Goal: Task Accomplishment & Management: Manage account settings

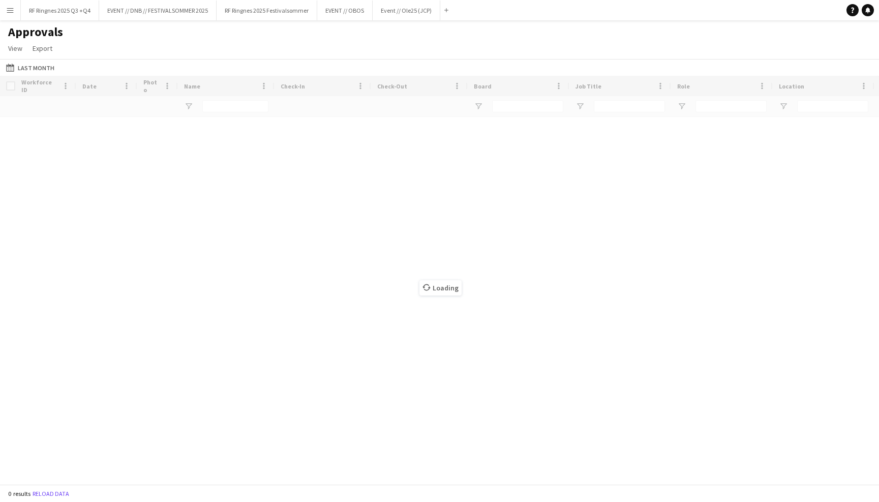
type input "***"
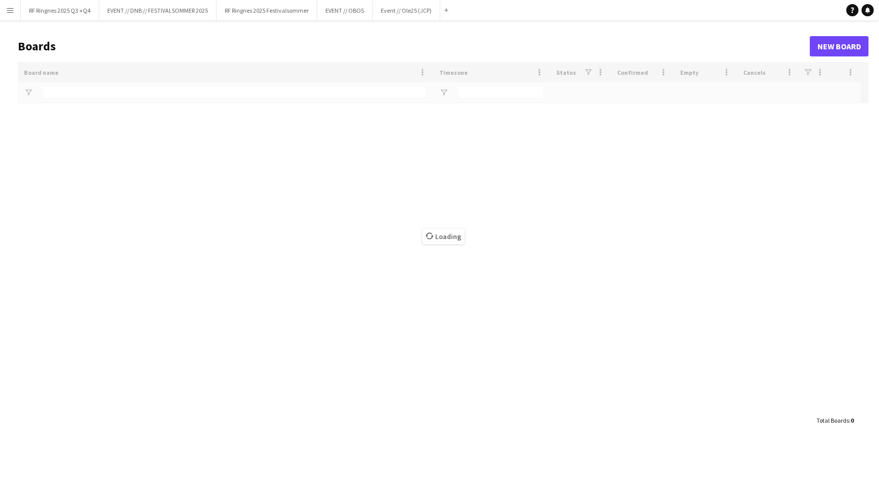
click at [5, 11] on button "Menu" at bounding box center [10, 10] width 20 height 20
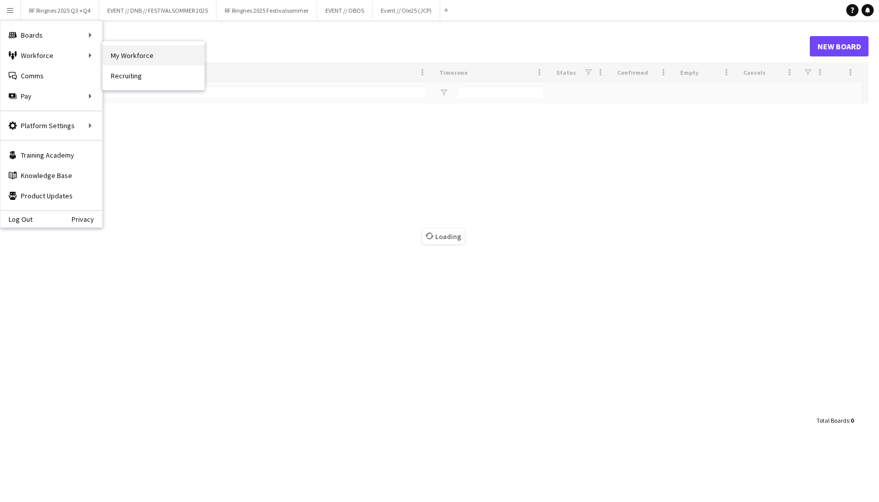
type input "******"
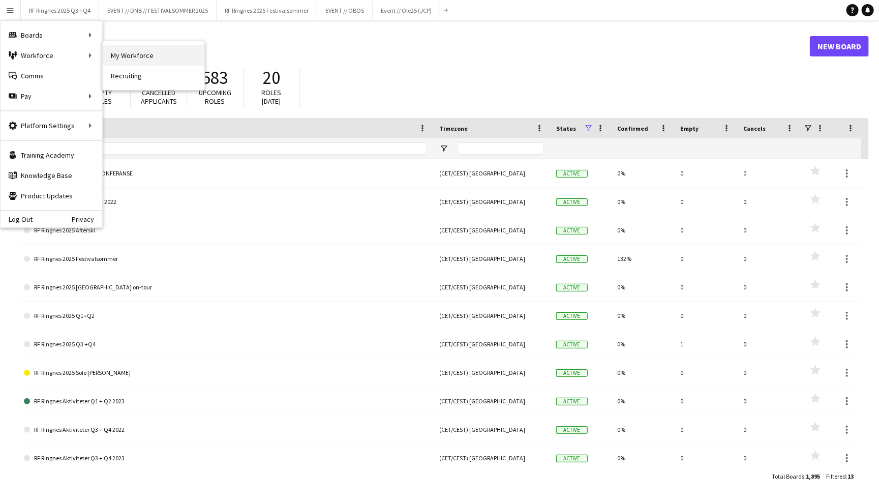
click at [116, 55] on link "My Workforce" at bounding box center [154, 55] width 102 height 20
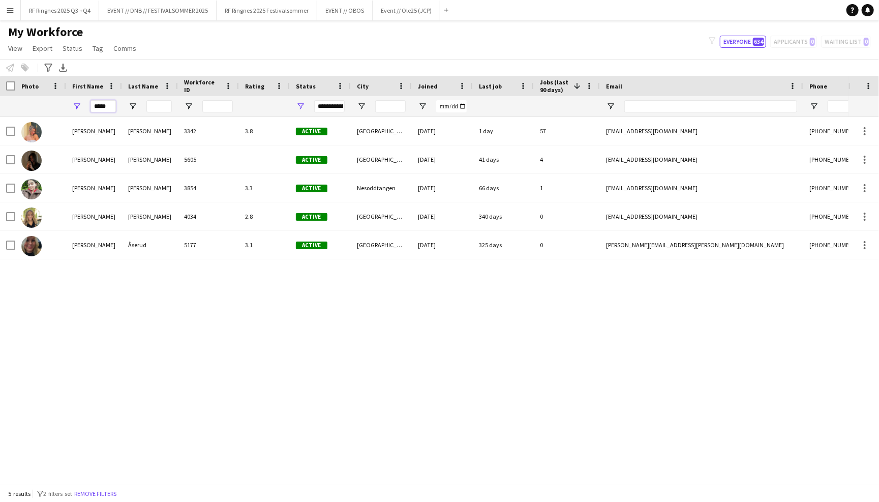
drag, startPoint x: 109, startPoint y: 104, endPoint x: 63, endPoint y: 102, distance: 45.8
click at [62, 103] on div "*****" at bounding box center [551, 106] width 1102 height 20
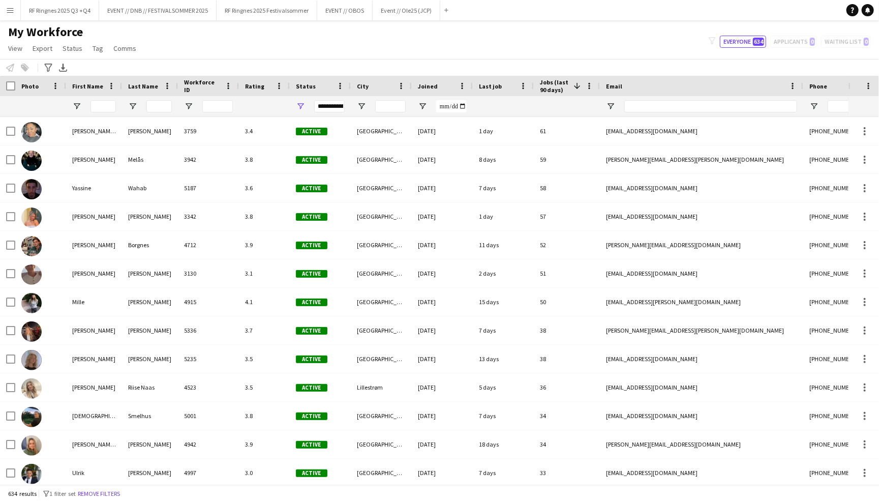
click at [425, 87] on span "Joined" at bounding box center [428, 86] width 20 height 8
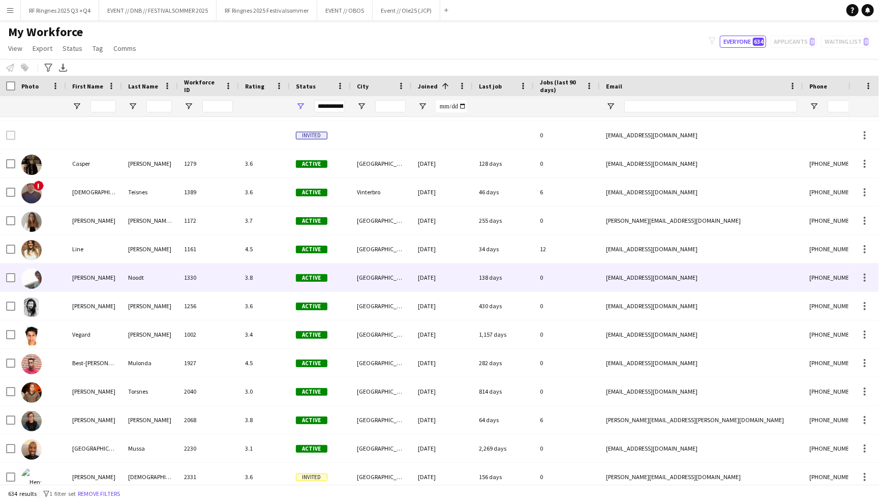
scroll to position [422, 0]
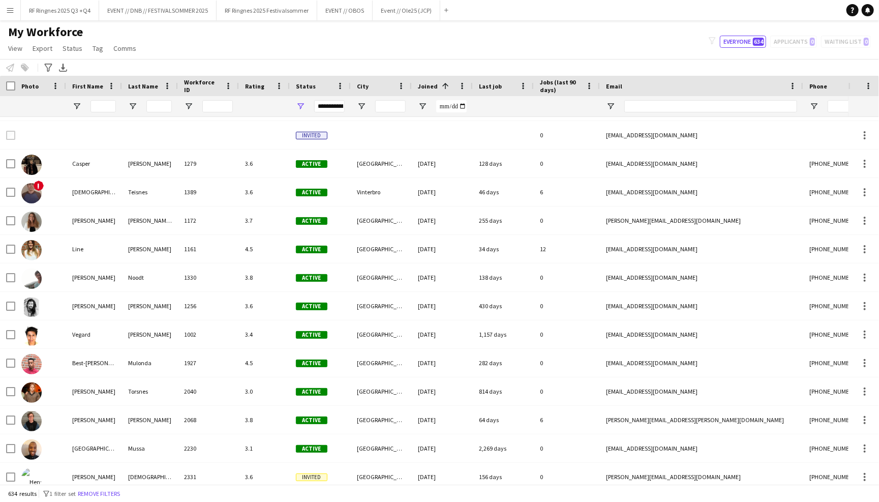
click at [423, 88] on span "Joined" at bounding box center [428, 86] width 20 height 8
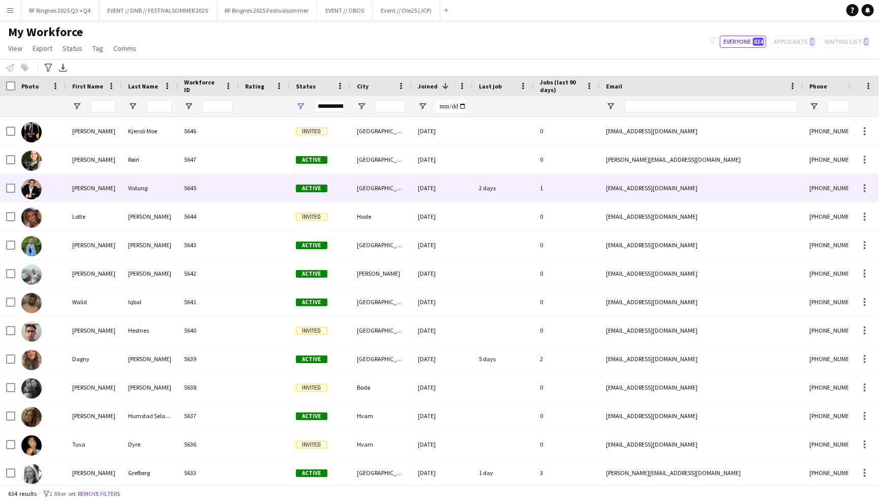
scroll to position [0, 0]
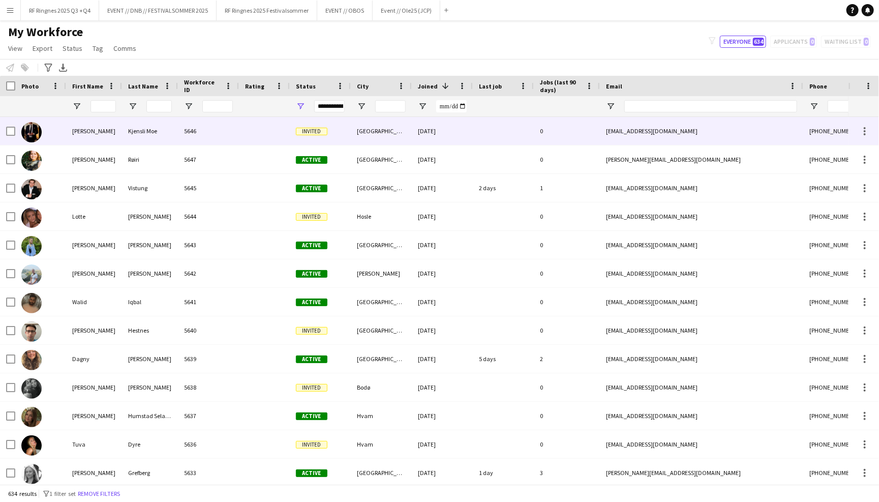
click at [412, 134] on div "14-08-2025" at bounding box center [442, 131] width 61 height 28
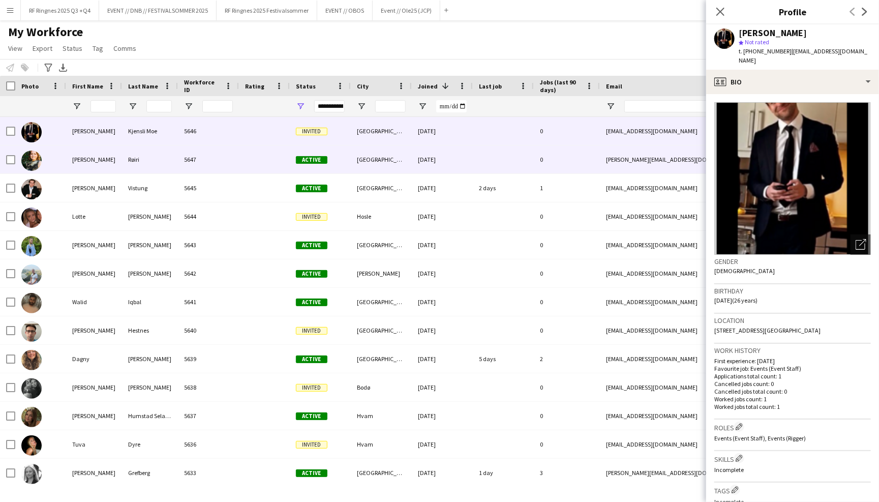
click at [439, 160] on div "14-08-2025" at bounding box center [442, 159] width 61 height 28
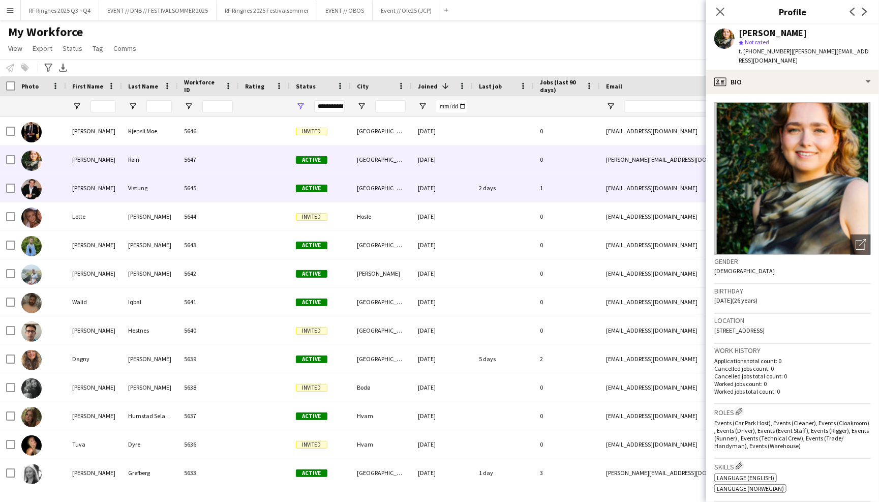
click at [439, 195] on div "13-08-2025" at bounding box center [442, 188] width 61 height 28
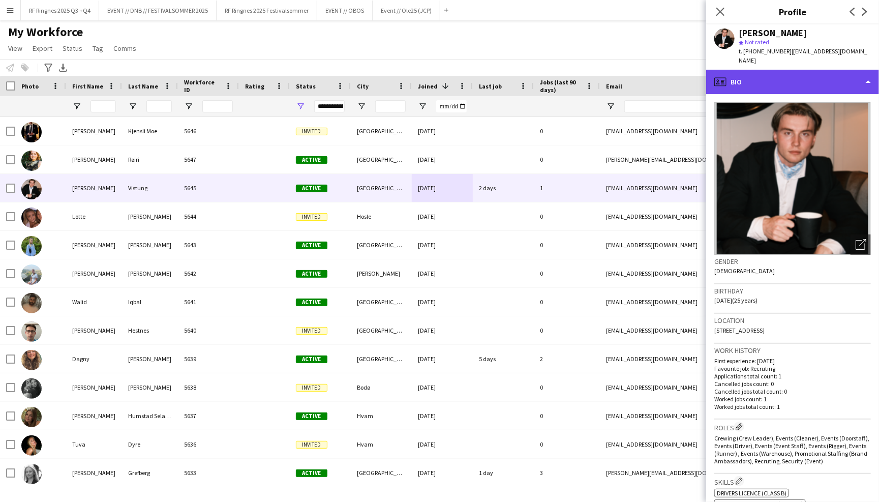
click at [756, 86] on div "profile Bio" at bounding box center [792, 82] width 173 height 24
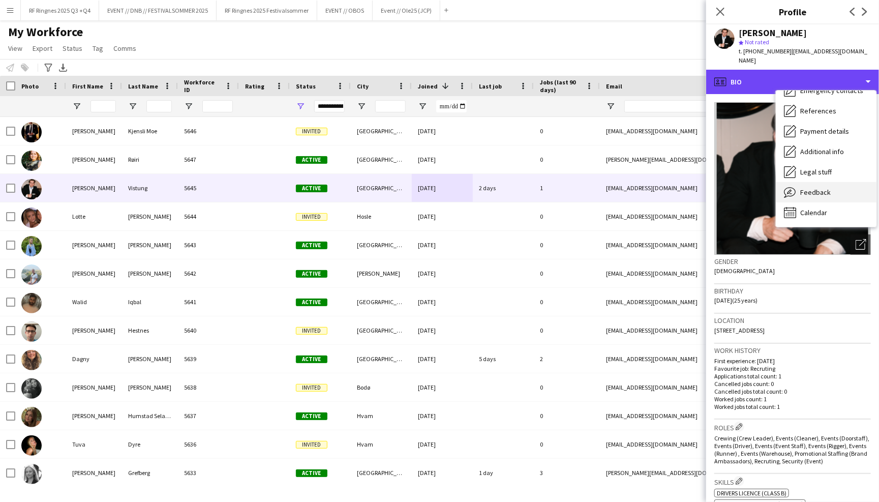
scroll to position [95, 0]
click at [819, 197] on div "Feedback Feedback" at bounding box center [826, 192] width 101 height 20
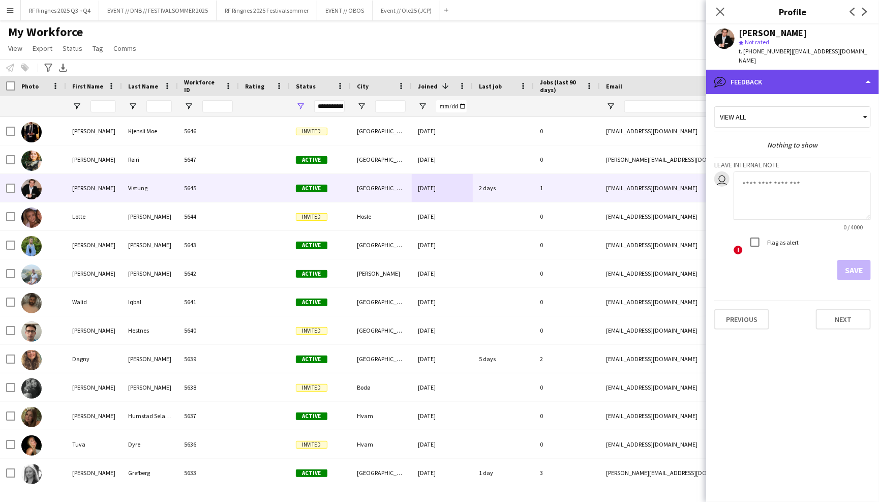
click at [792, 82] on div "bubble-pencil Feedback" at bounding box center [792, 82] width 173 height 24
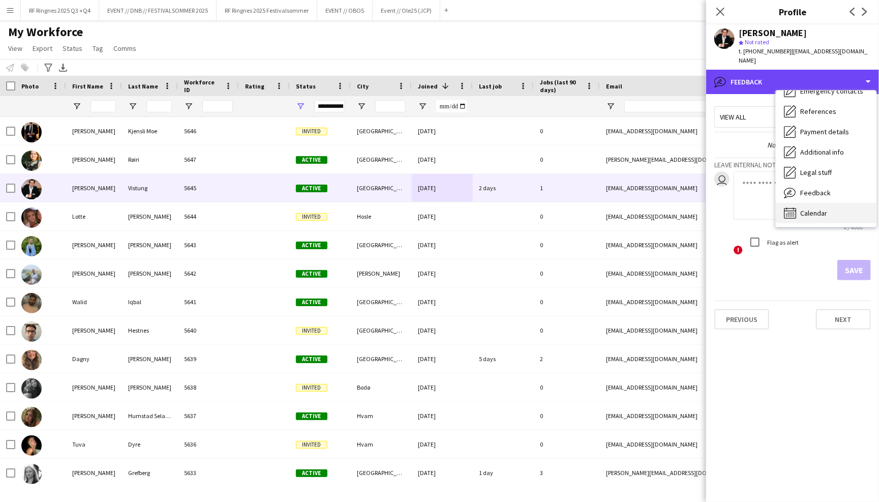
scroll to position [0, 0]
click at [850, 216] on div "Calendar Calendar" at bounding box center [826, 213] width 101 height 20
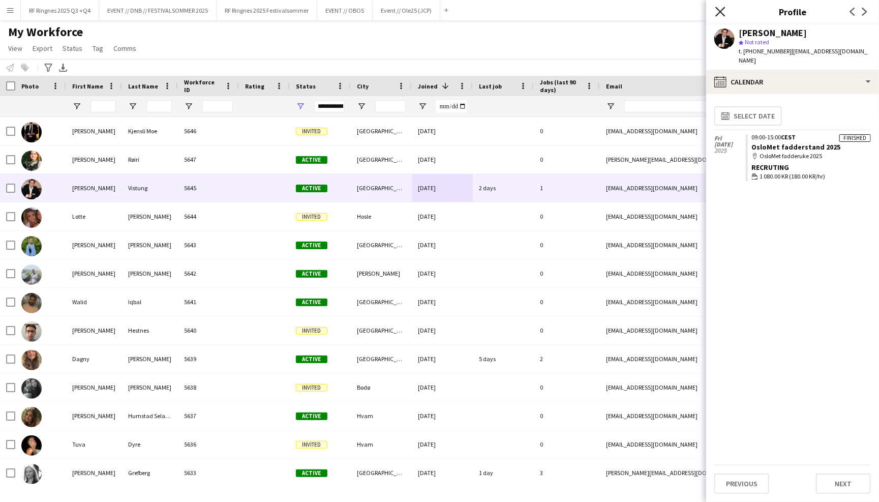
click at [721, 14] on icon at bounding box center [720, 12] width 10 height 10
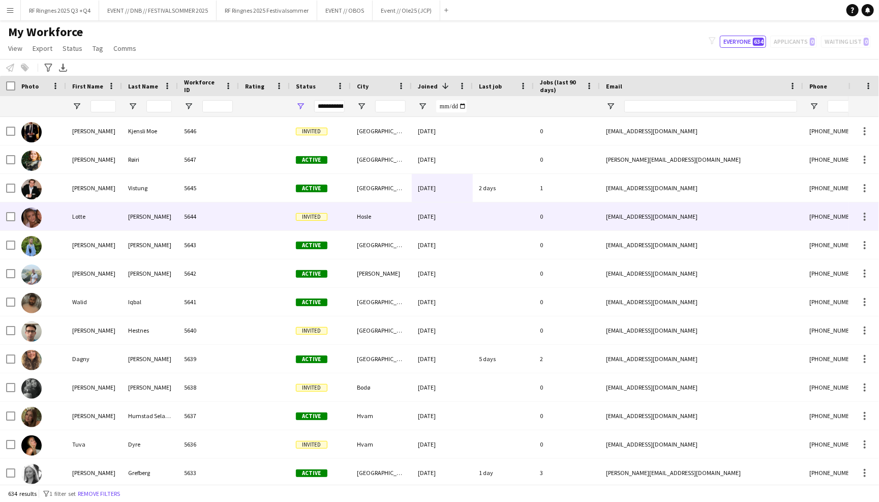
click at [494, 211] on div at bounding box center [503, 216] width 61 height 28
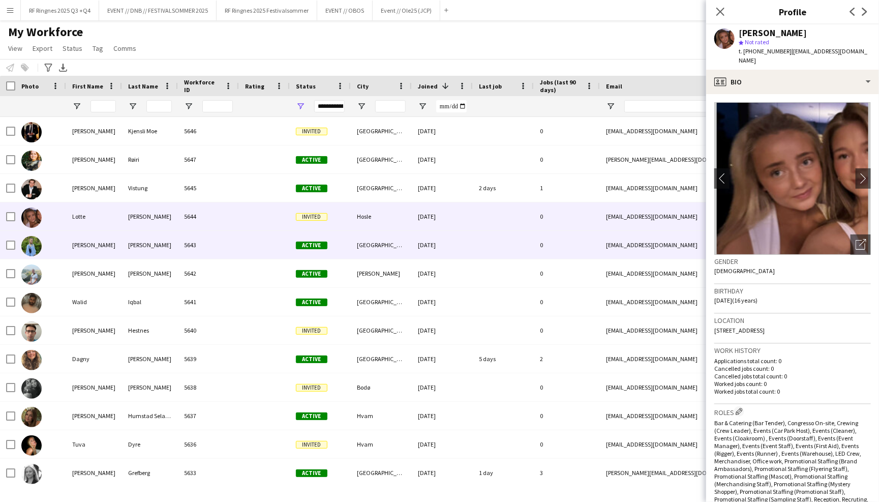
click at [499, 238] on div at bounding box center [503, 245] width 61 height 28
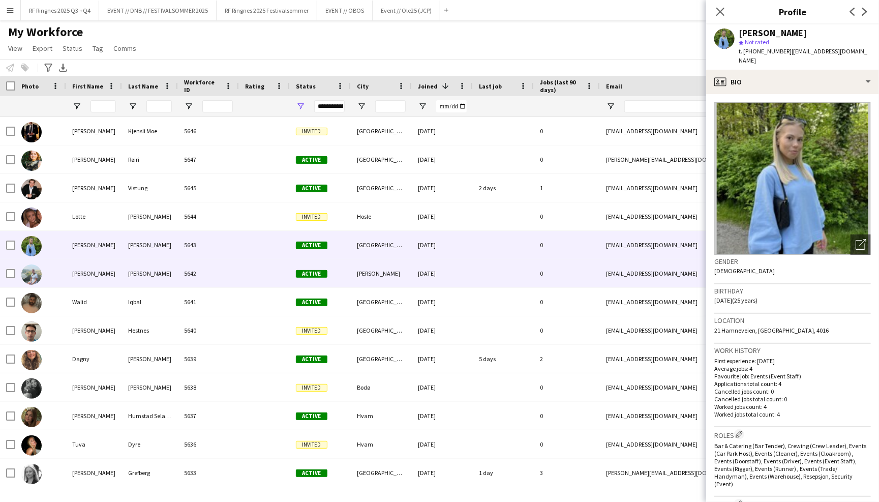
click at [499, 270] on div at bounding box center [503, 273] width 61 height 28
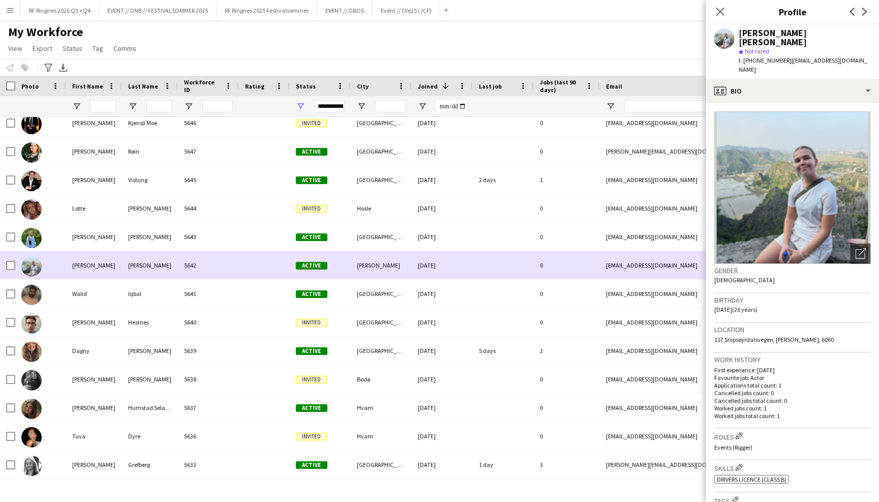
scroll to position [9, 0]
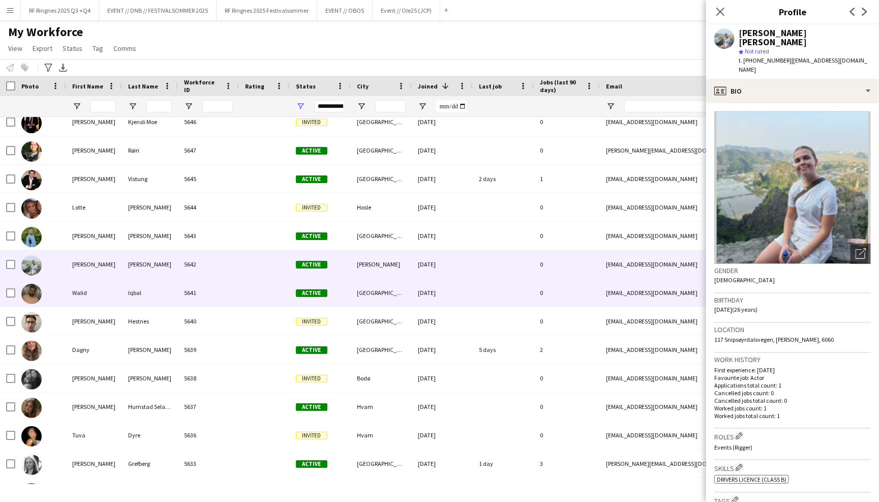
click at [502, 284] on div at bounding box center [503, 293] width 61 height 28
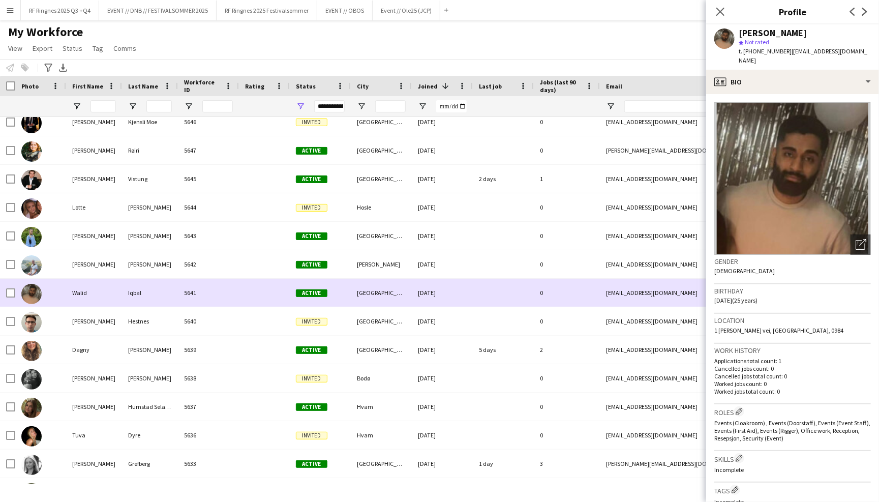
scroll to position [0, 0]
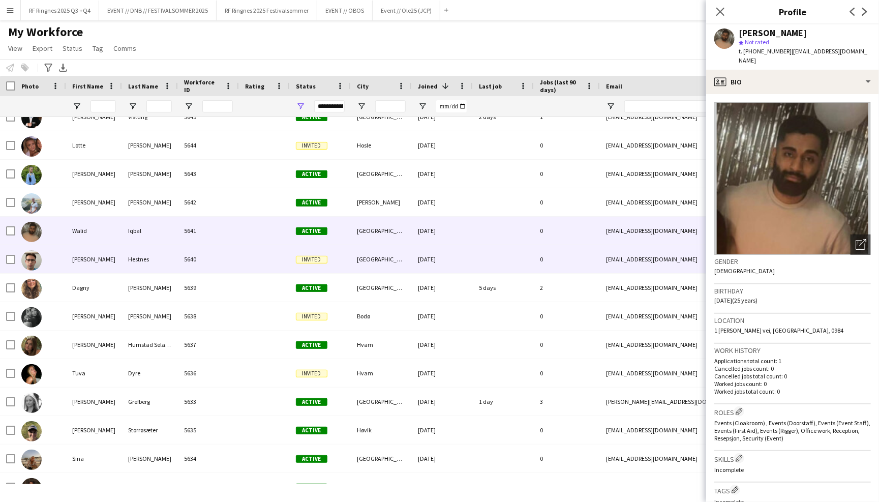
click at [499, 263] on div at bounding box center [503, 259] width 61 height 28
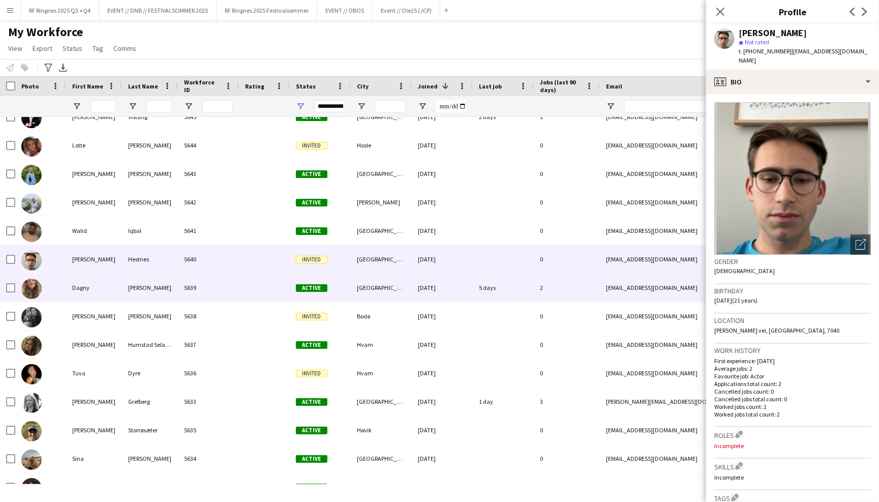
click at [500, 279] on div "5 days" at bounding box center [503, 287] width 61 height 28
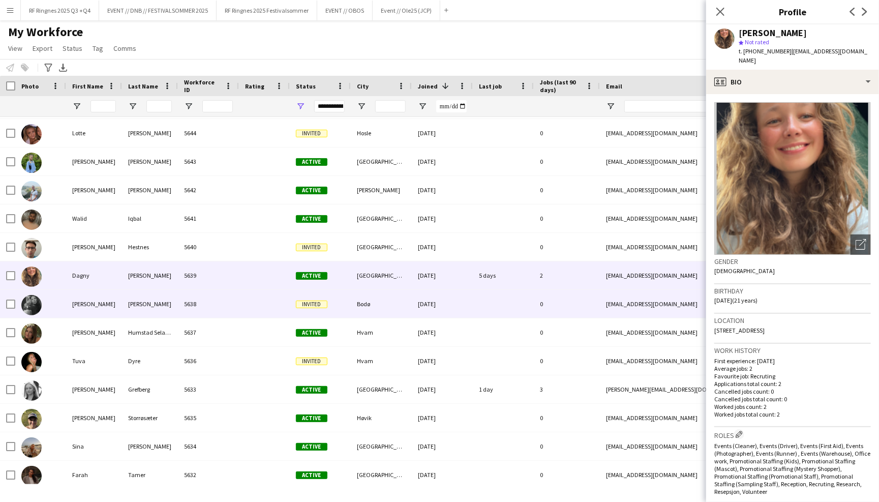
click at [501, 299] on div at bounding box center [503, 304] width 61 height 28
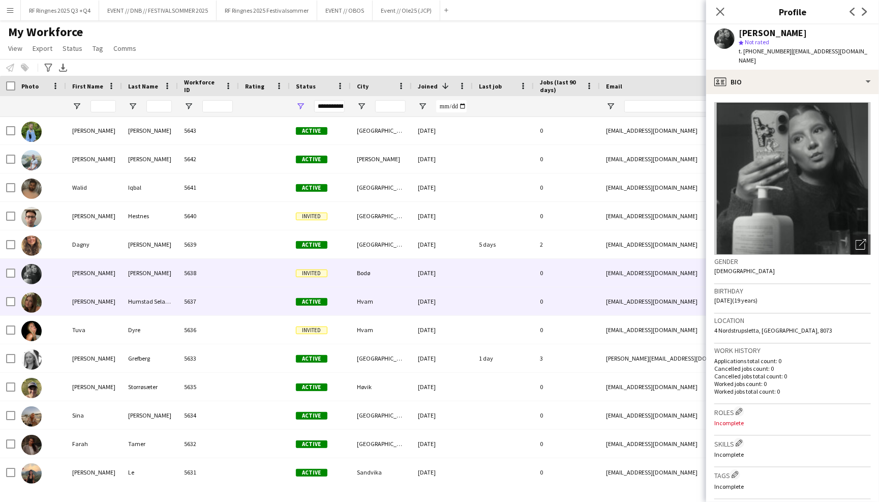
click at [501, 299] on div at bounding box center [503, 301] width 61 height 28
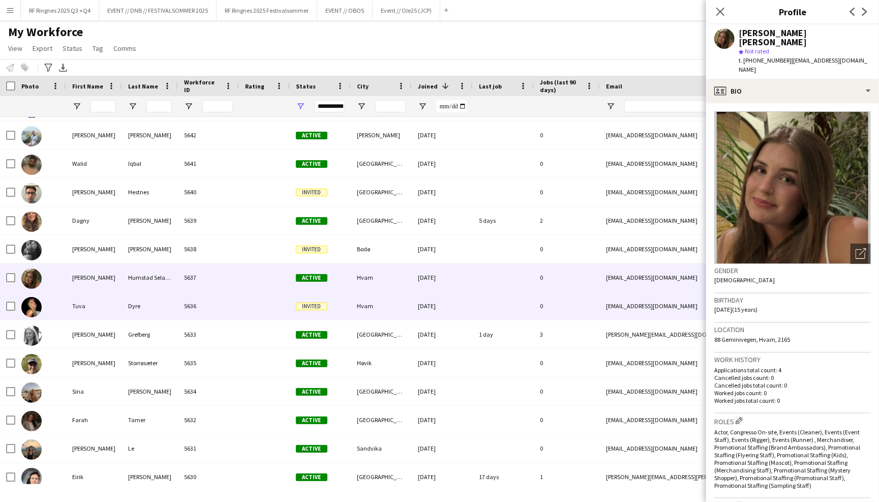
click at [502, 310] on div at bounding box center [503, 306] width 61 height 28
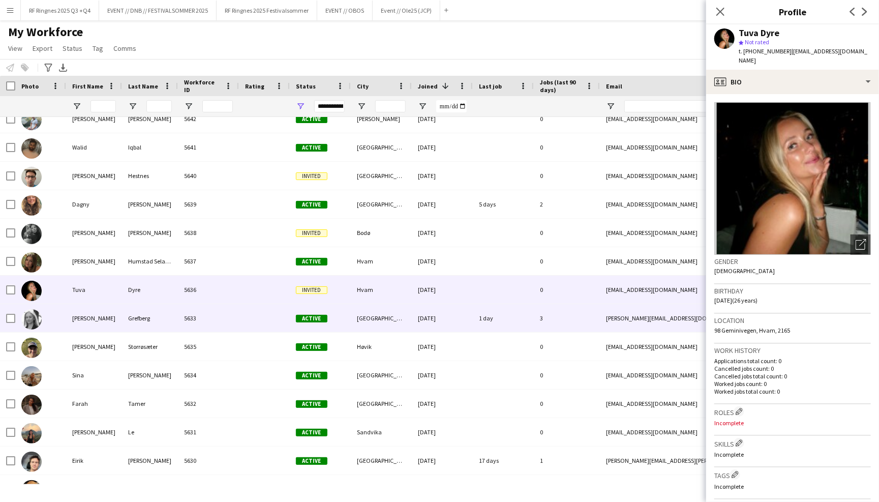
click at [500, 320] on div "1 day" at bounding box center [503, 318] width 61 height 28
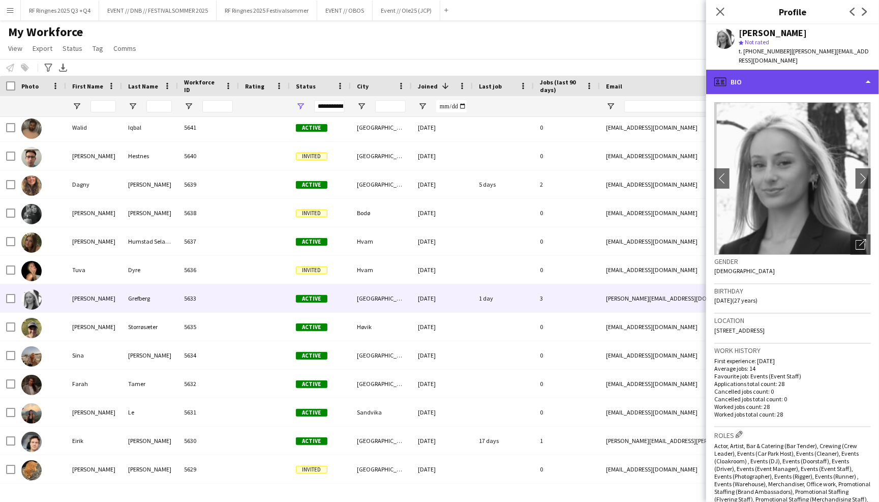
click at [739, 72] on div "profile Bio" at bounding box center [792, 82] width 173 height 24
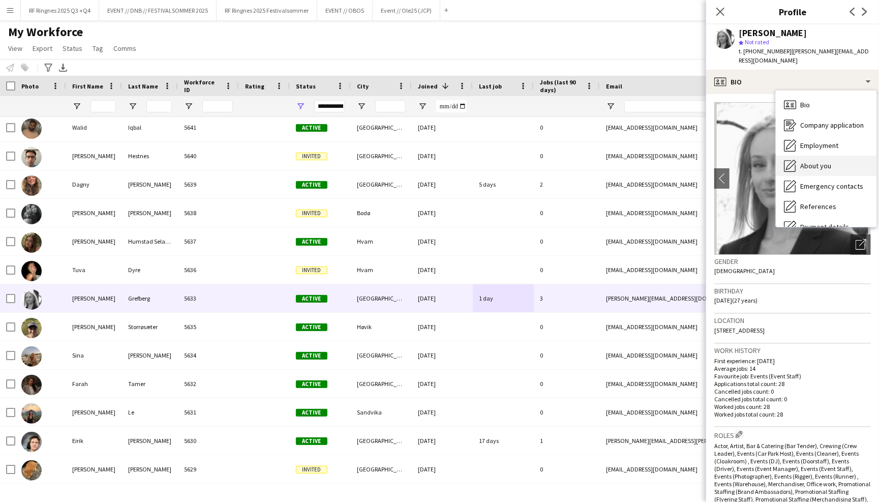
click at [808, 161] on span "About you" at bounding box center [815, 165] width 31 height 9
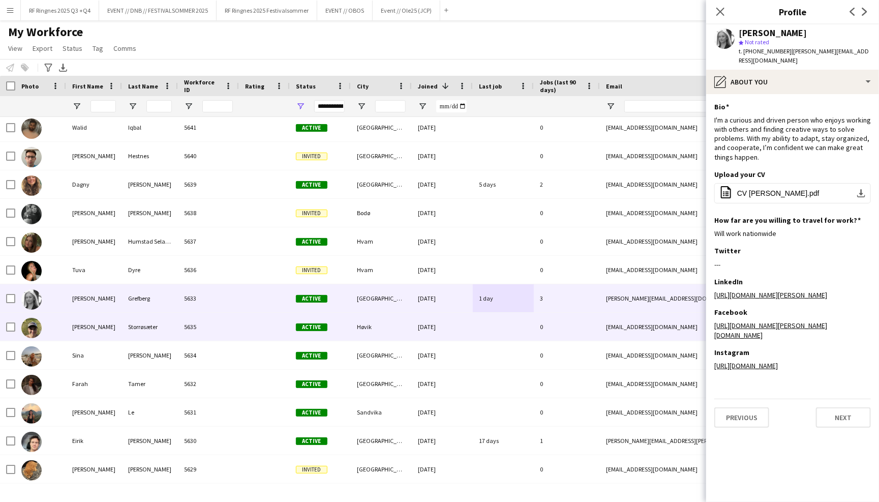
click at [508, 328] on div at bounding box center [503, 327] width 61 height 28
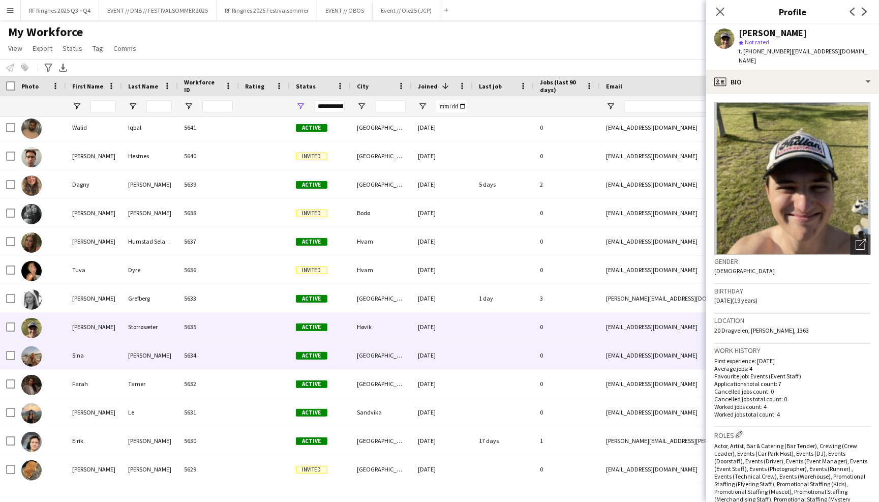
click at [516, 348] on div at bounding box center [503, 355] width 61 height 28
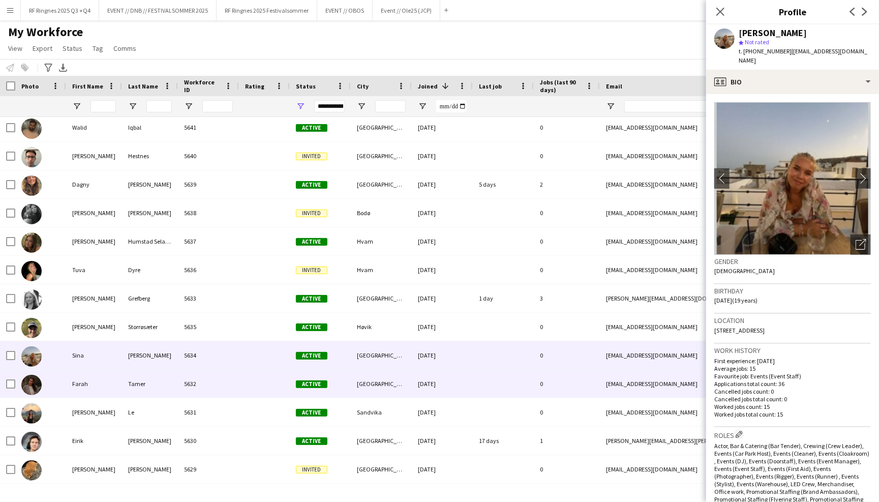
click at [512, 371] on div at bounding box center [503, 384] width 61 height 28
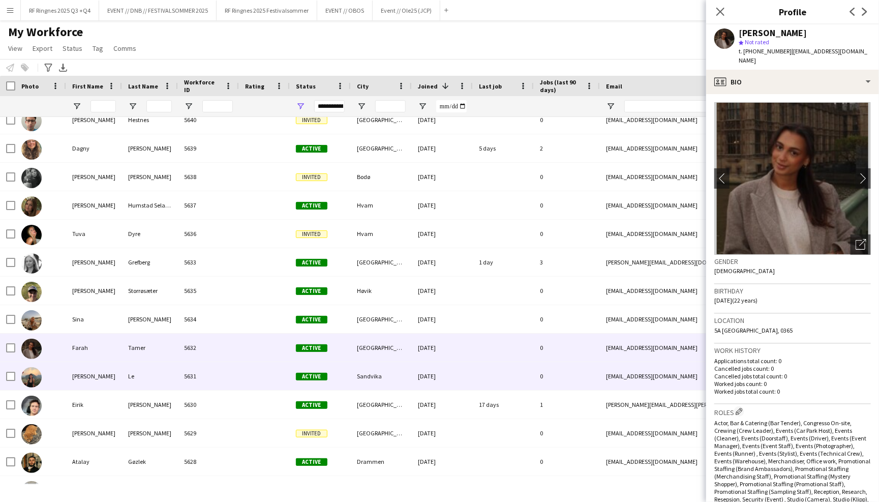
click at [506, 370] on div at bounding box center [503, 376] width 61 height 28
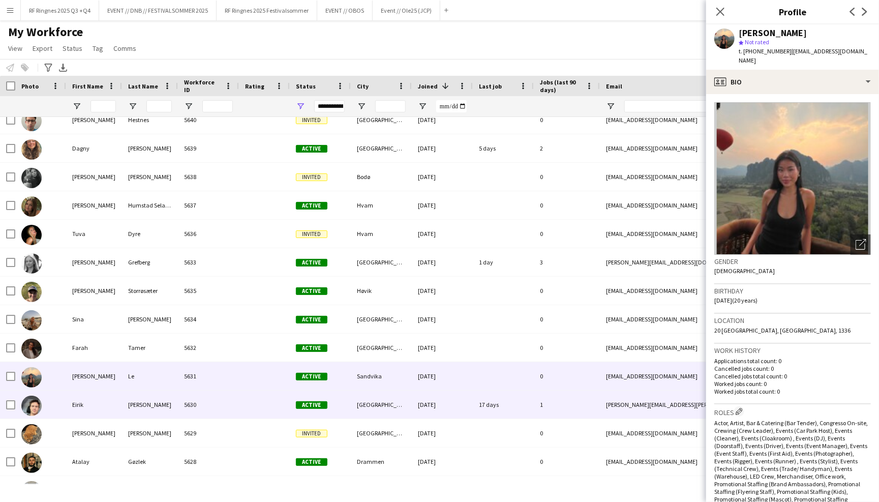
click at [506, 413] on div "17 days" at bounding box center [503, 404] width 61 height 28
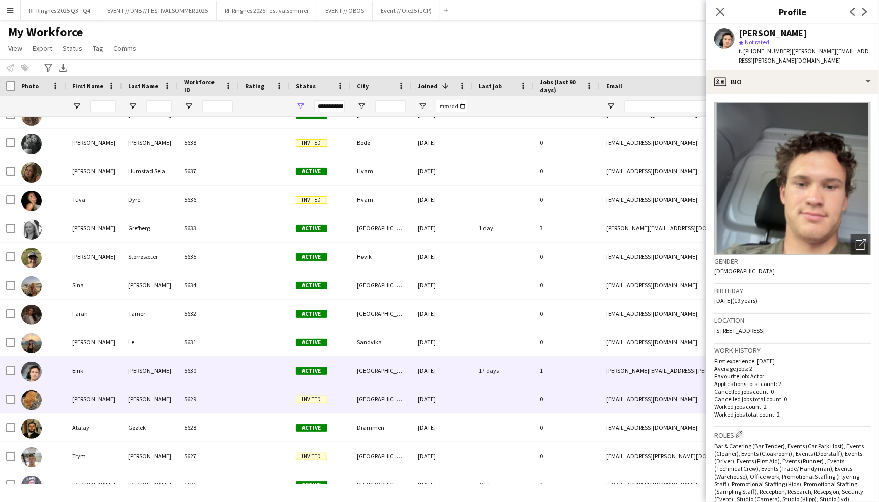
click at [506, 405] on div at bounding box center [503, 399] width 61 height 28
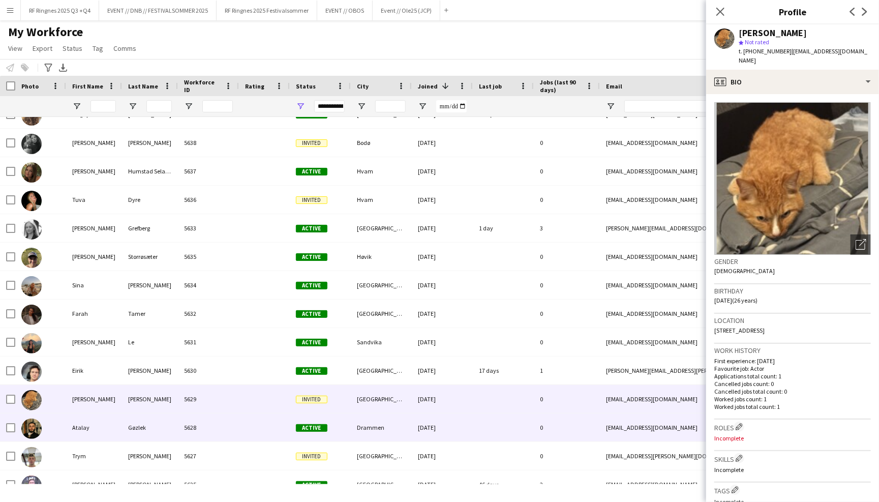
click at [501, 422] on div at bounding box center [503, 427] width 61 height 28
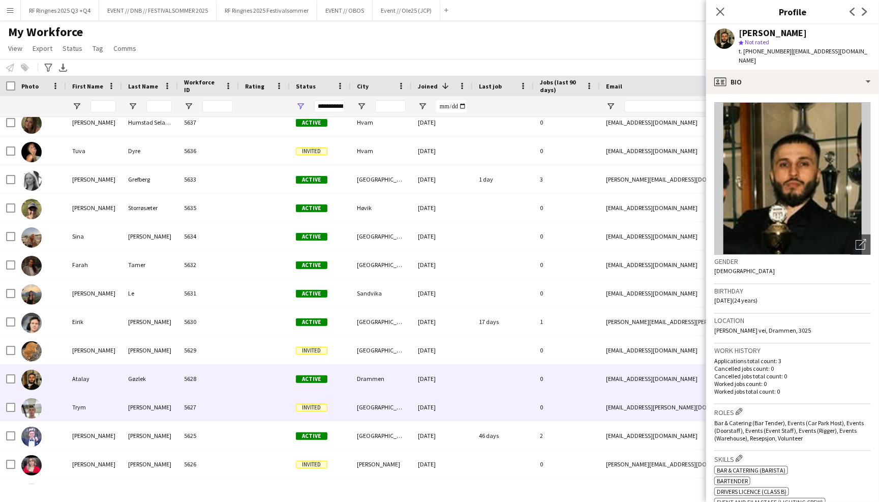
click at [499, 409] on div at bounding box center [503, 407] width 61 height 28
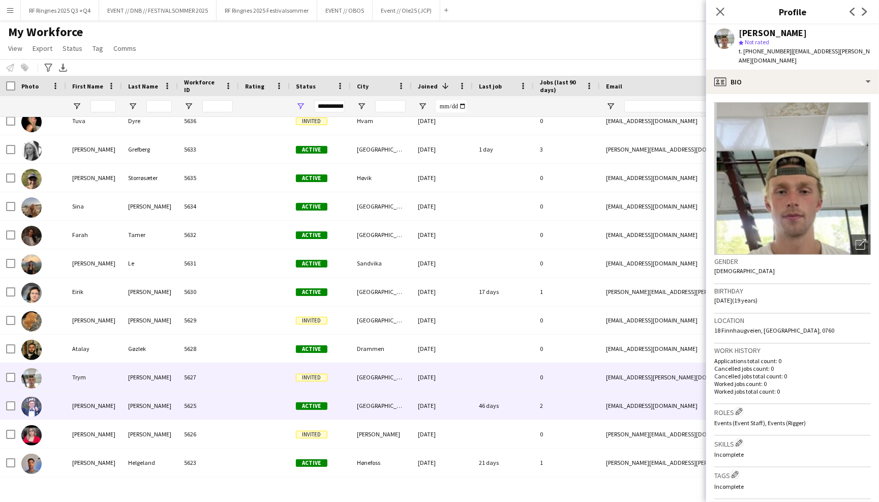
click at [499, 411] on div "46 days" at bounding box center [503, 405] width 61 height 28
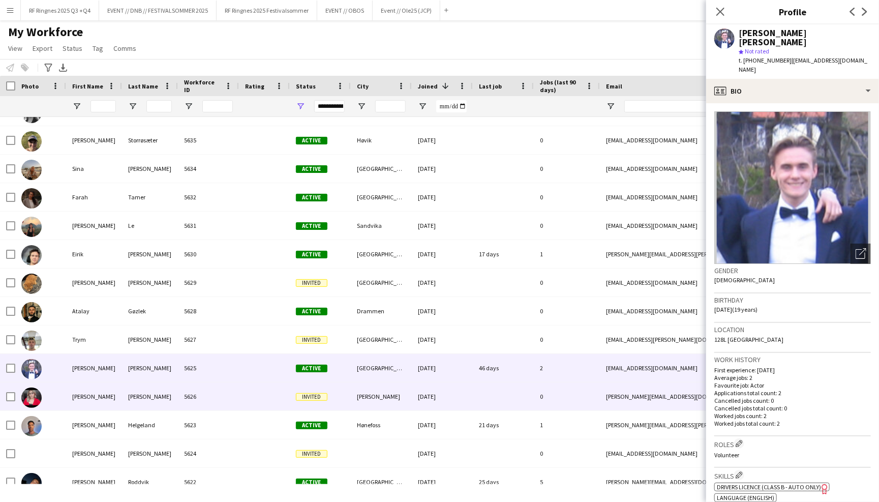
click at [496, 393] on div at bounding box center [503, 396] width 61 height 28
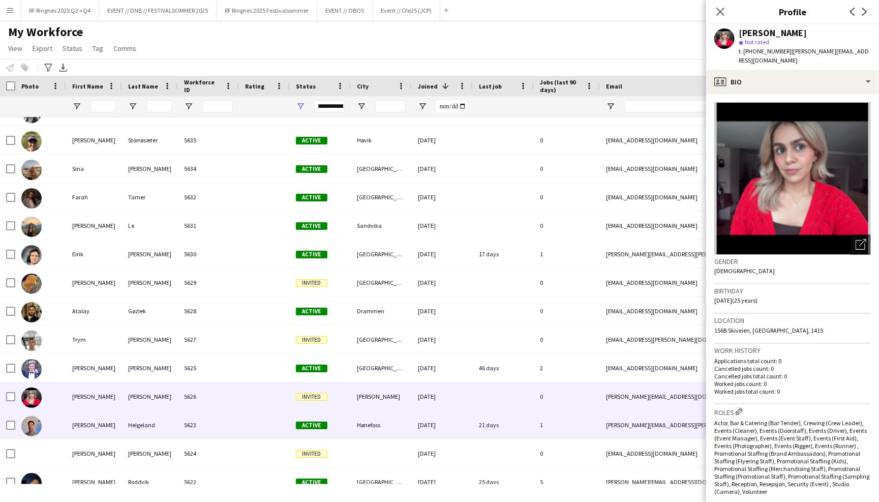
click at [497, 429] on div "21 days" at bounding box center [503, 425] width 61 height 28
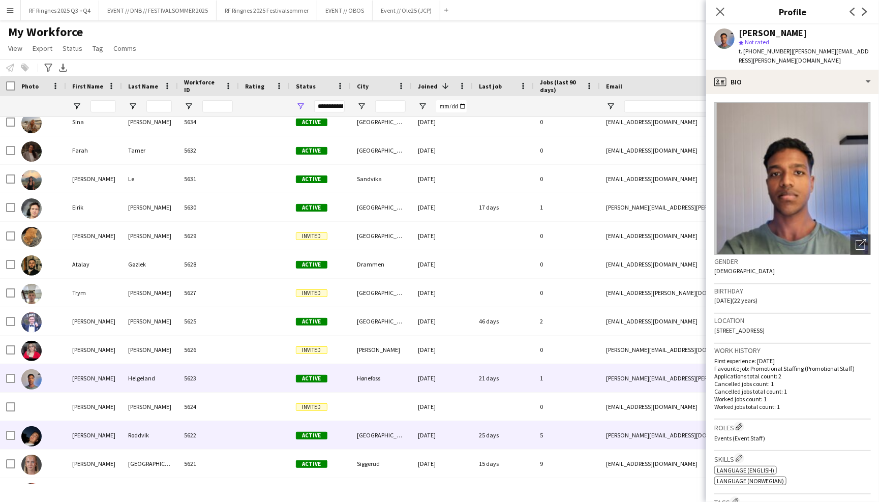
click at [497, 434] on div "25 days" at bounding box center [503, 435] width 61 height 28
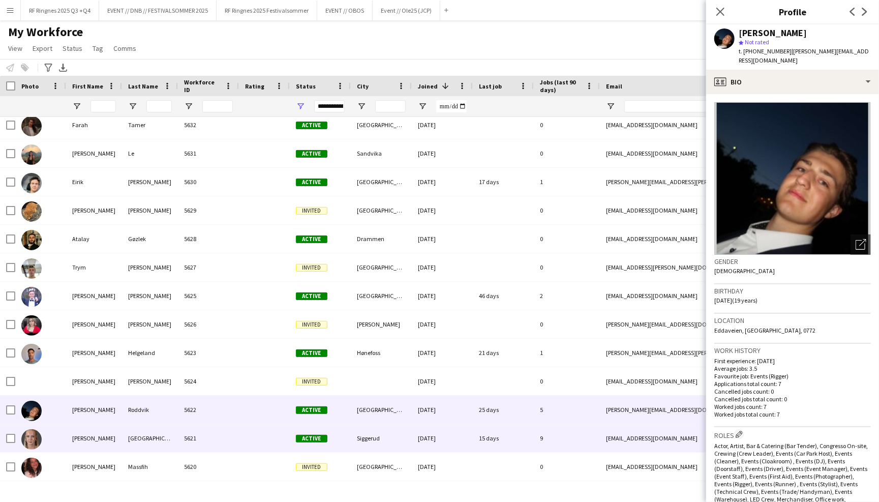
click at [497, 434] on div "15 days" at bounding box center [503, 438] width 61 height 28
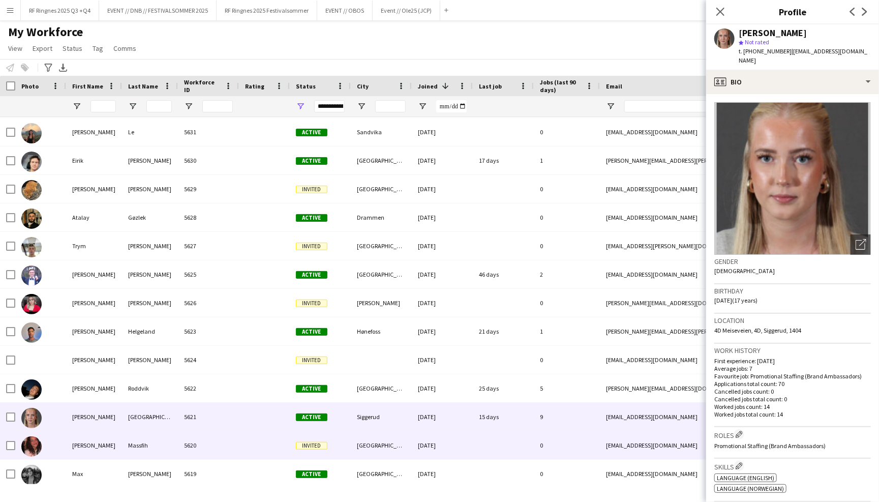
click at [496, 439] on div at bounding box center [503, 445] width 61 height 28
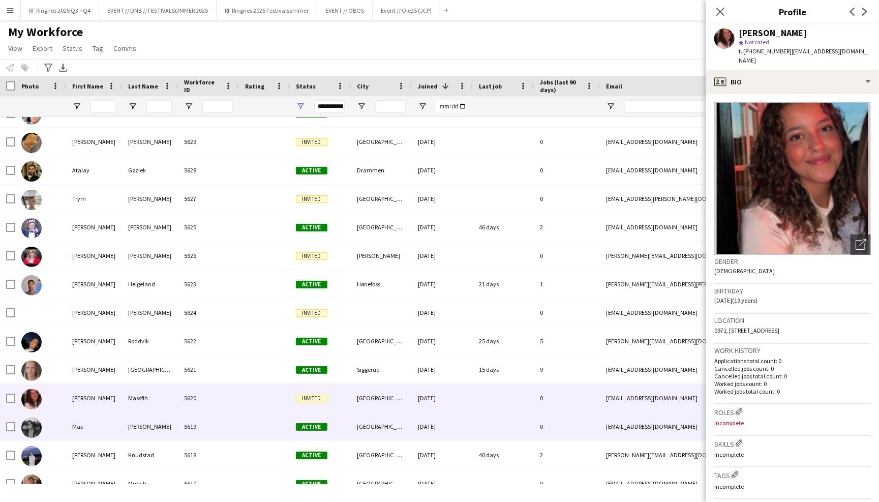
click at [494, 431] on div at bounding box center [503, 426] width 61 height 28
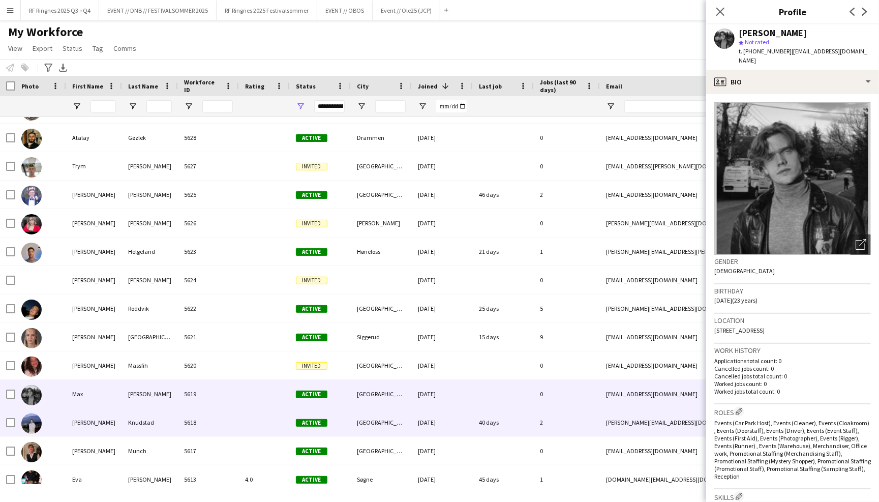
click at [494, 432] on div "40 days" at bounding box center [503, 422] width 61 height 28
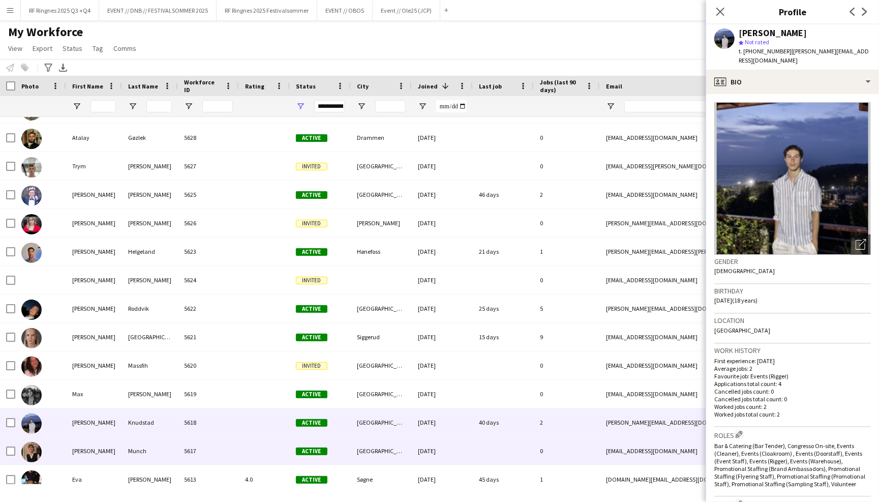
click at [492, 449] on div at bounding box center [503, 451] width 61 height 28
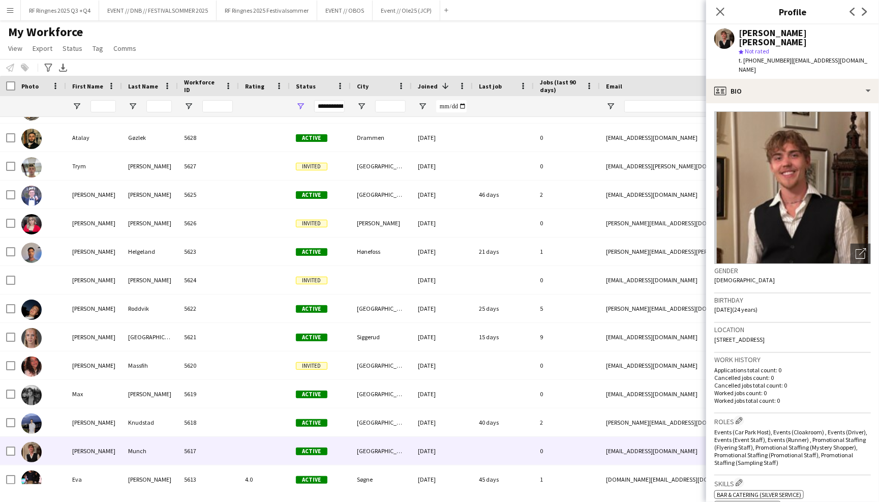
click at [13, 13] on app-icon "Menu" at bounding box center [10, 10] width 8 height 8
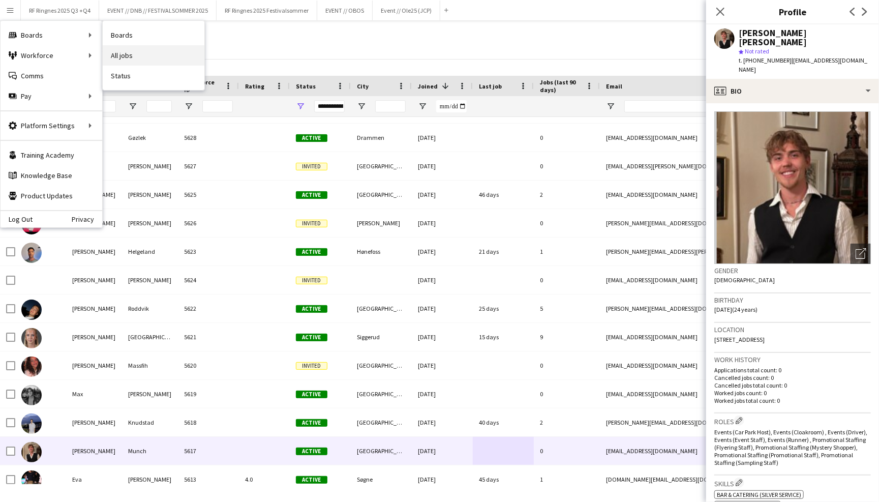
click at [113, 50] on link "All jobs" at bounding box center [154, 55] width 102 height 20
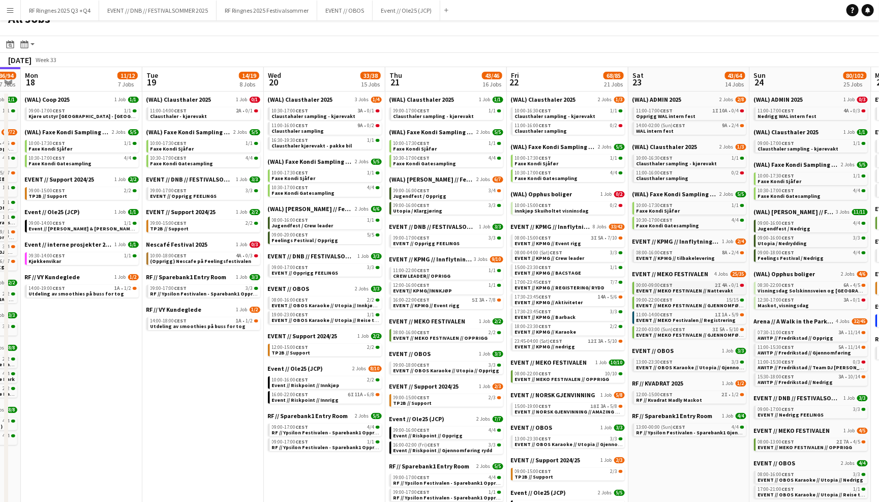
scroll to position [0, 343]
drag, startPoint x: 713, startPoint y: 255, endPoint x: 710, endPoint y: 283, distance: 27.6
click at [710, 287] on span "EVENT // MEKO FESTIVALEN // Nattevakt" at bounding box center [685, 290] width 97 height 7
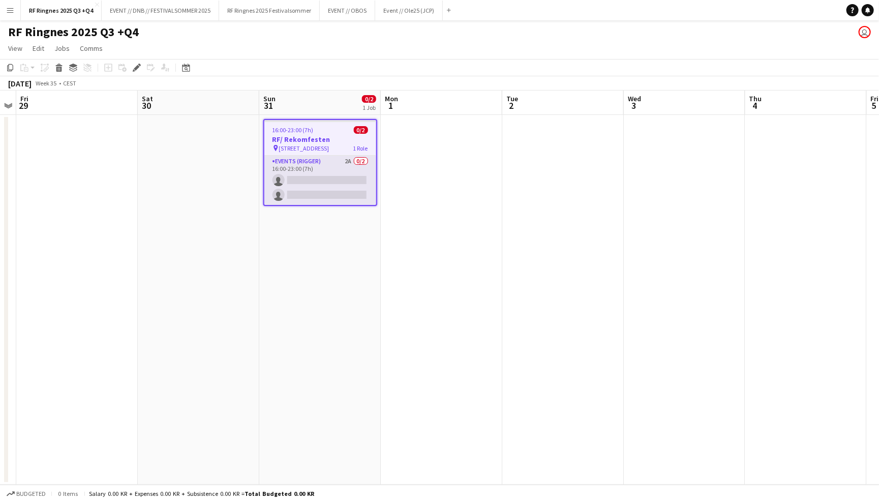
click at [339, 162] on app-card-role "Events (Rigger) 2A 0/2 16:00-23:00 (7h) single-neutral-actions single-neutral-a…" at bounding box center [320, 180] width 112 height 49
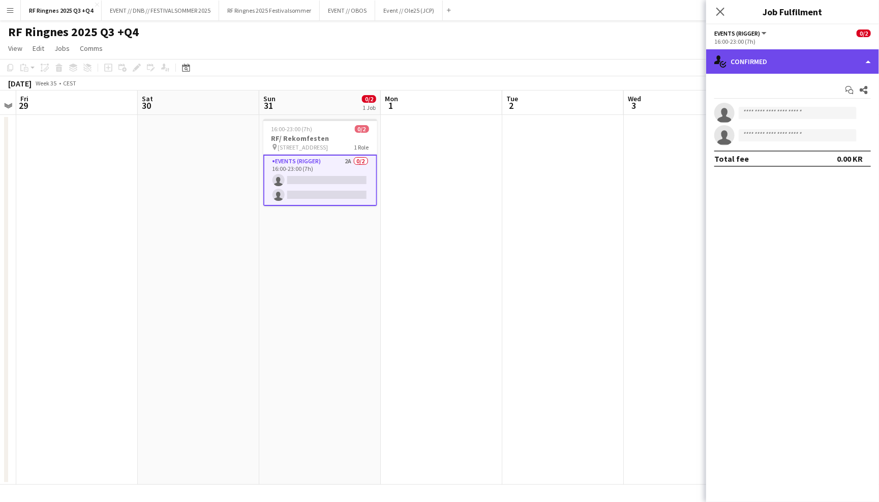
click at [778, 59] on div "single-neutral-actions-check-2 Confirmed" at bounding box center [792, 61] width 173 height 24
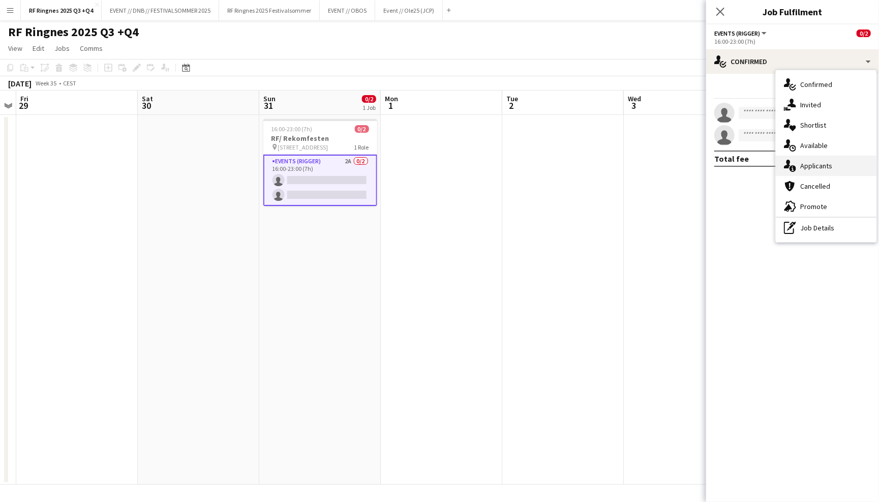
click at [833, 168] on div "single-neutral-actions-information Applicants" at bounding box center [826, 166] width 101 height 20
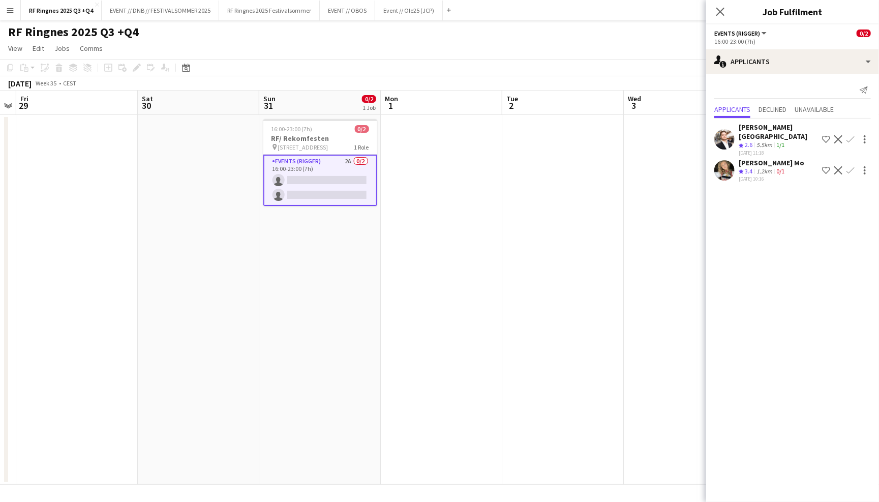
click at [724, 163] on app-user-avatar at bounding box center [724, 170] width 20 height 20
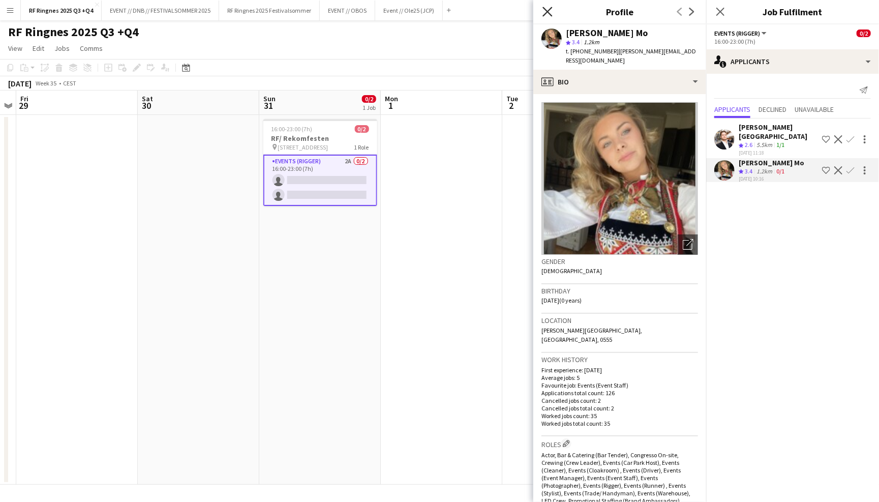
click at [545, 8] on icon "Close pop-in" at bounding box center [547, 12] width 10 height 10
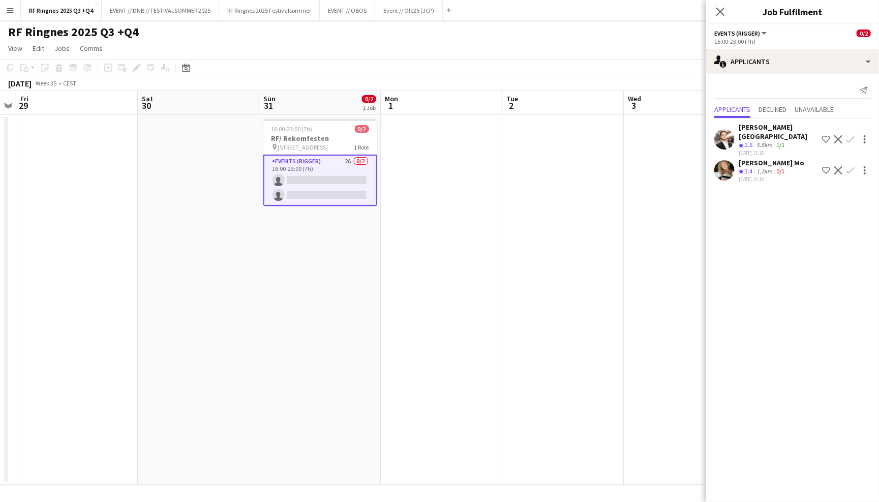
click at [549, 44] on app-page-menu "View Day view expanded Day view collapsed Month view Date picker Jump to [DATE]…" at bounding box center [439, 49] width 879 height 19
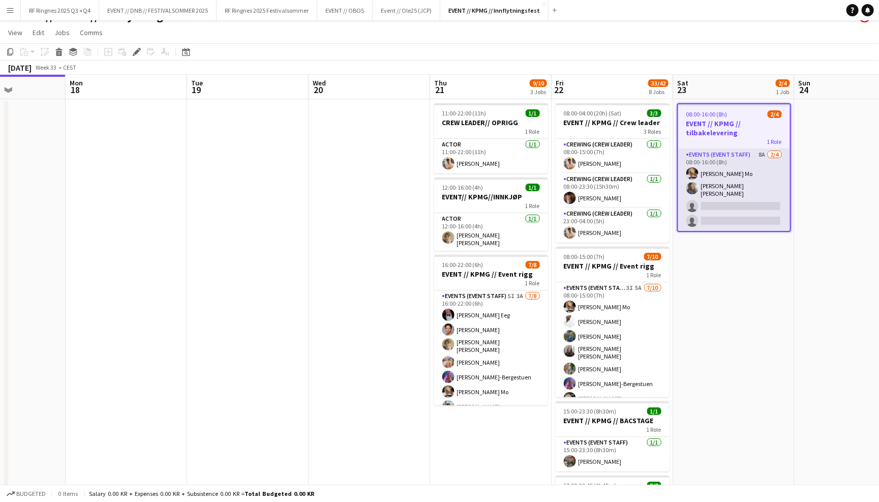
scroll to position [19, 0]
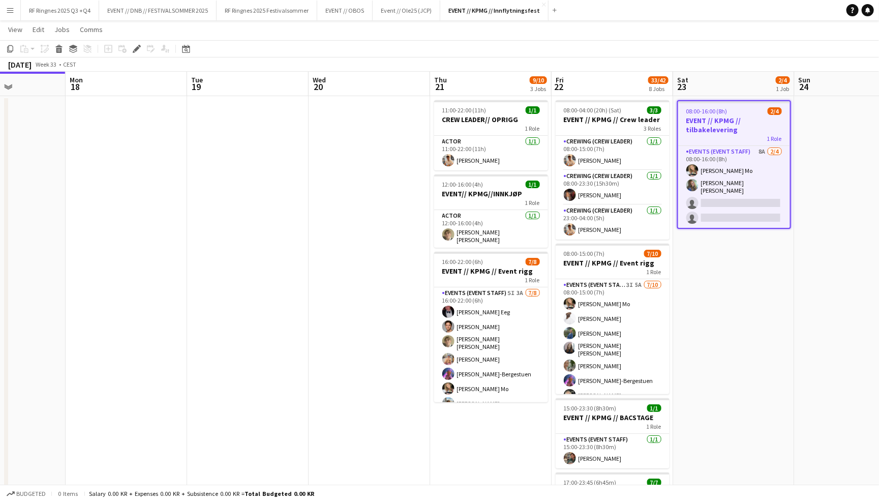
click at [686, 52] on app-toolbar "Copy Paste Paste Command V Paste with crew Command Shift V Paste linked Job Del…" at bounding box center [439, 48] width 879 height 17
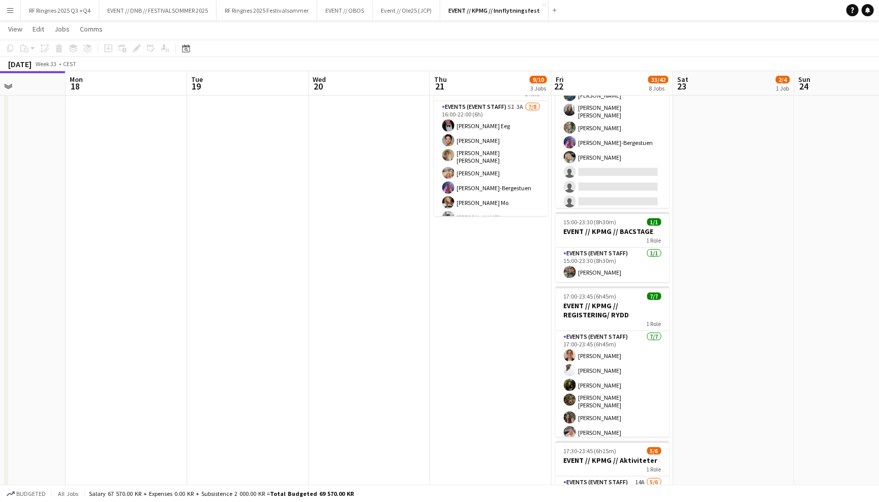
scroll to position [204, 0]
click at [645, 273] on app-card-role "Events (Event Staff) 1/1 15:00-23:30 (8h30m) Wilmer Borgnes" at bounding box center [613, 265] width 114 height 35
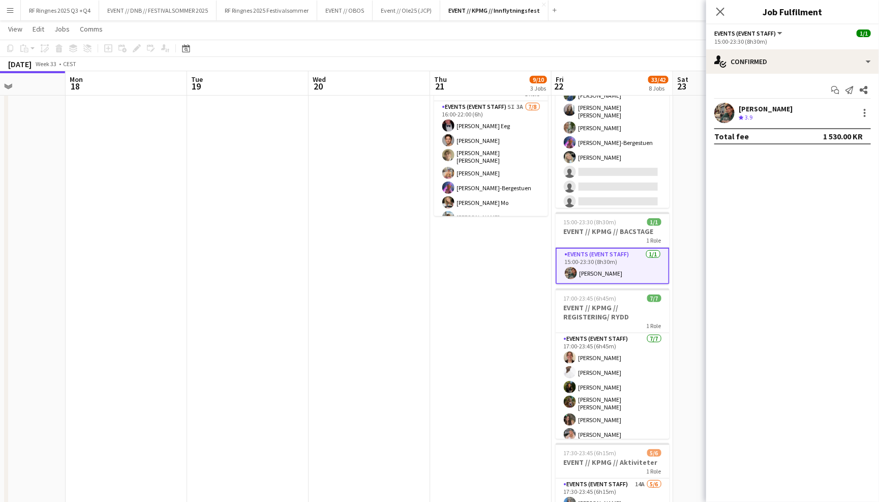
click at [729, 116] on app-user-avatar at bounding box center [724, 113] width 20 height 20
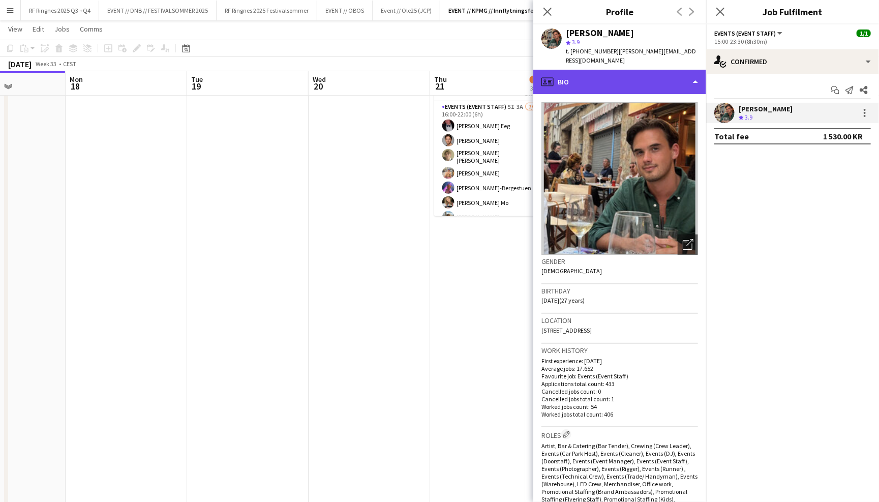
click at [696, 75] on div "profile Bio" at bounding box center [619, 82] width 173 height 24
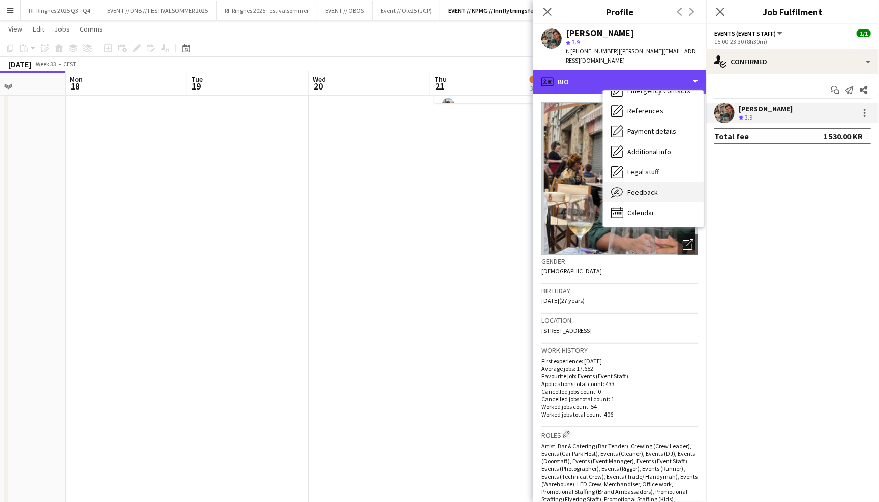
scroll to position [95, 0]
click at [662, 182] on div "Feedback Feedback" at bounding box center [653, 192] width 101 height 20
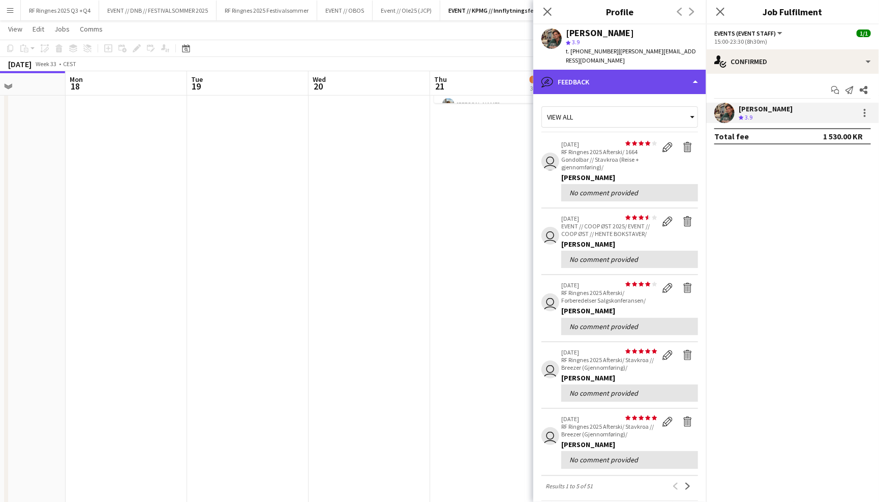
click at [663, 79] on div "bubble-pencil Feedback" at bounding box center [619, 82] width 173 height 24
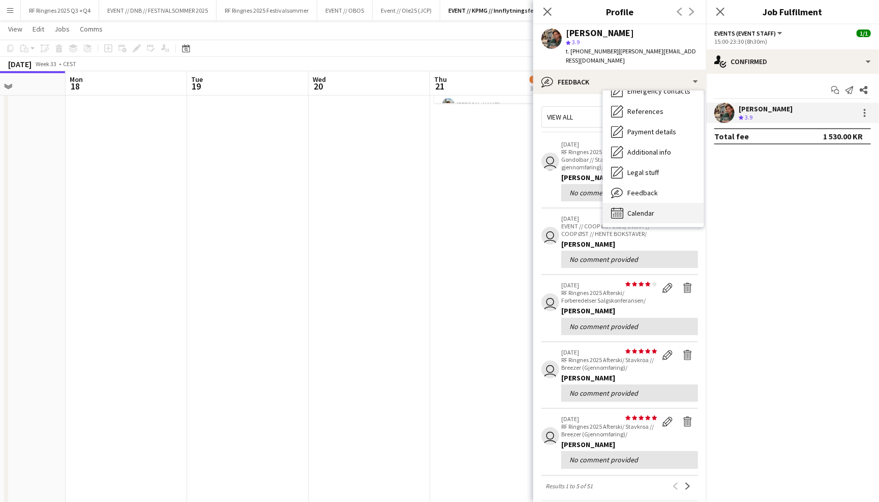
click at [665, 203] on div "Calendar Calendar" at bounding box center [653, 213] width 101 height 20
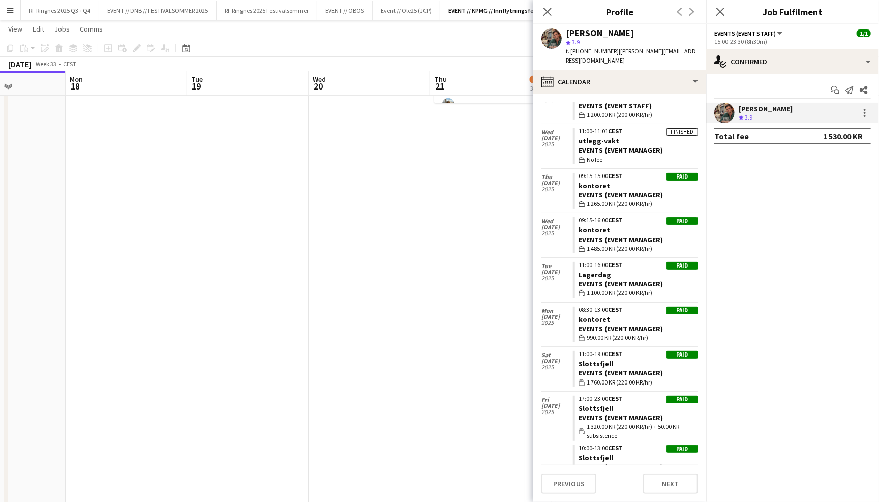
scroll to position [467, 0]
click at [551, 11] on icon "Close pop-in" at bounding box center [547, 12] width 10 height 10
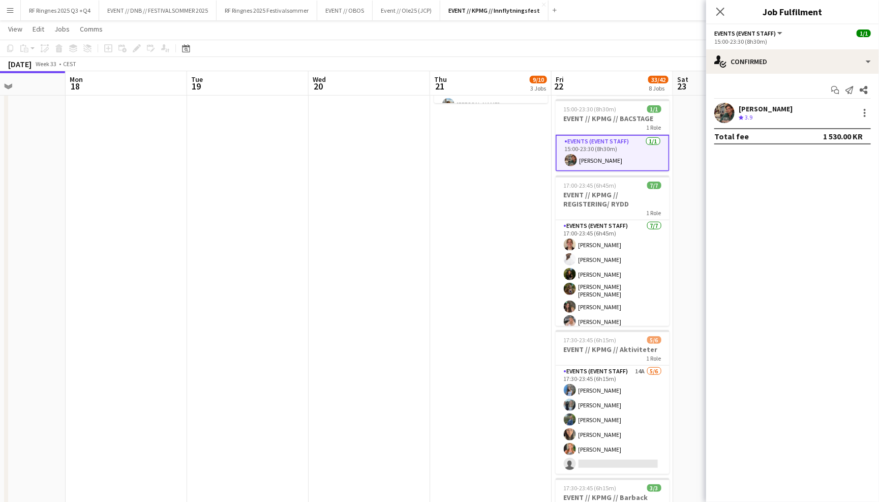
click at [582, 55] on app-toolbar "Copy Paste Paste Command V Paste with crew Command Shift V Paste linked Job Del…" at bounding box center [439, 48] width 879 height 17
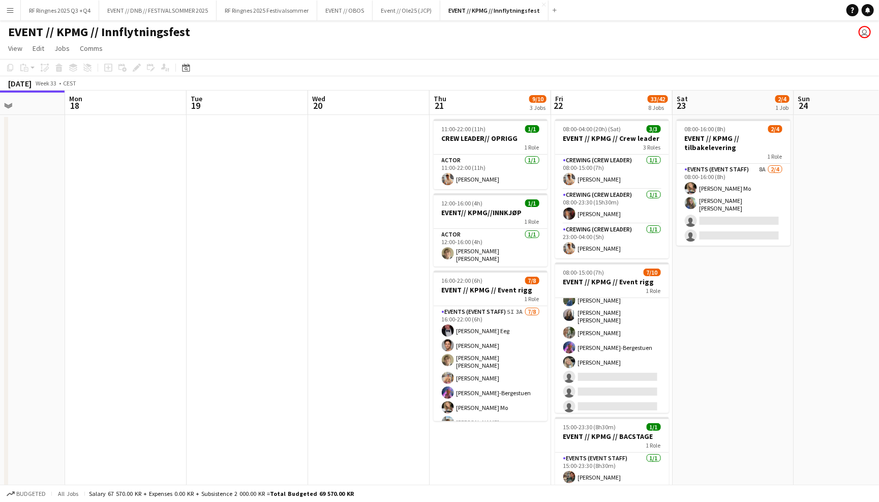
scroll to position [0, 0]
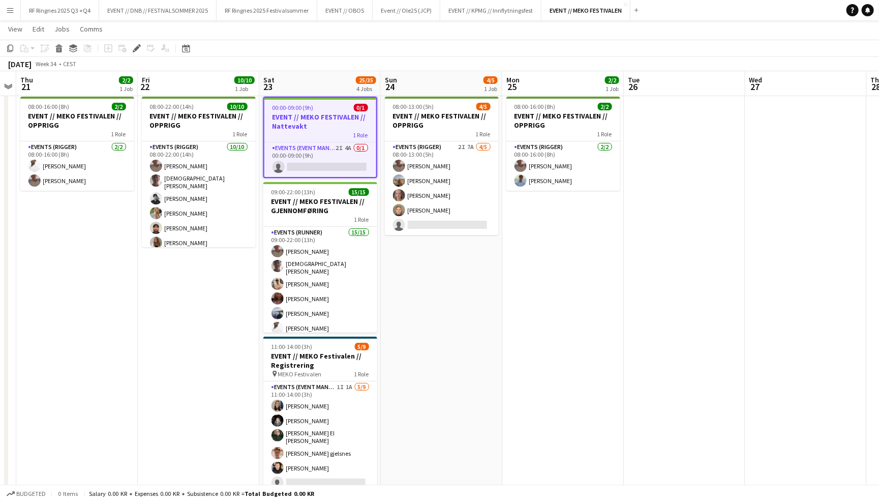
scroll to position [24, 0]
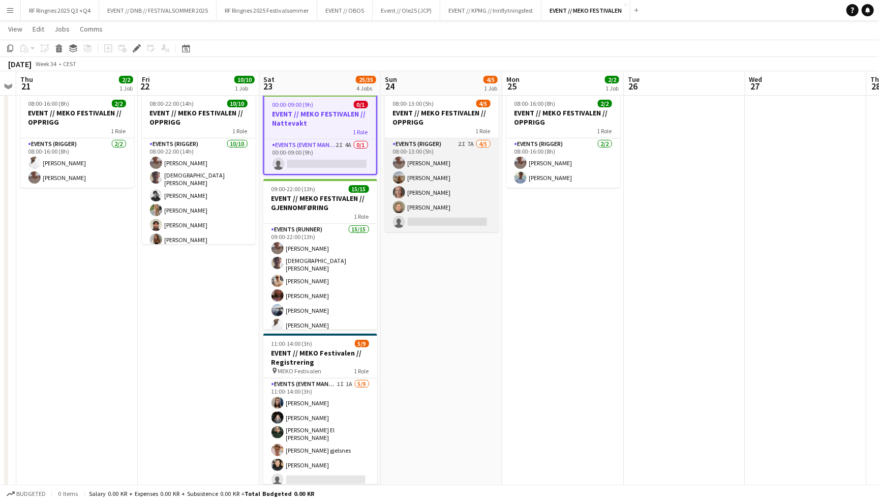
click at [422, 194] on app-card-role "Events (Rigger) 2I 7A [DATE] 08:00-13:00 (5h) [PERSON_NAME] [PERSON_NAME] [PERS…" at bounding box center [442, 185] width 114 height 94
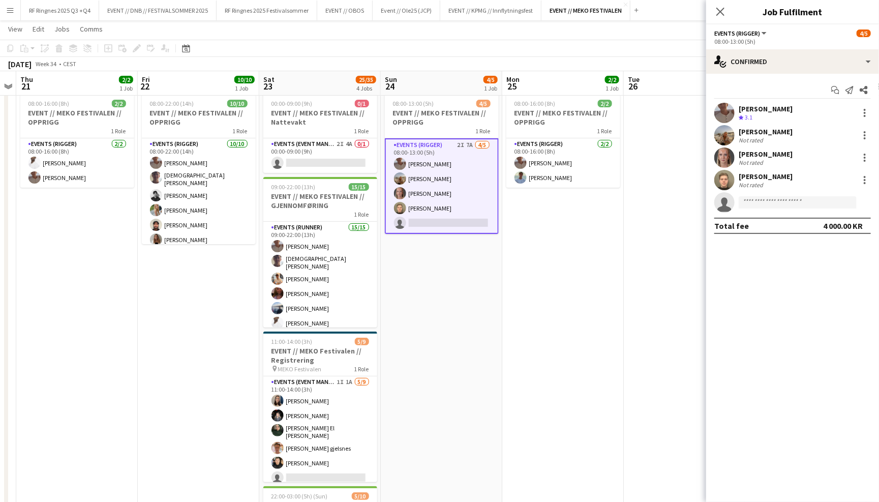
click at [717, 174] on app-user-avatar at bounding box center [724, 180] width 20 height 20
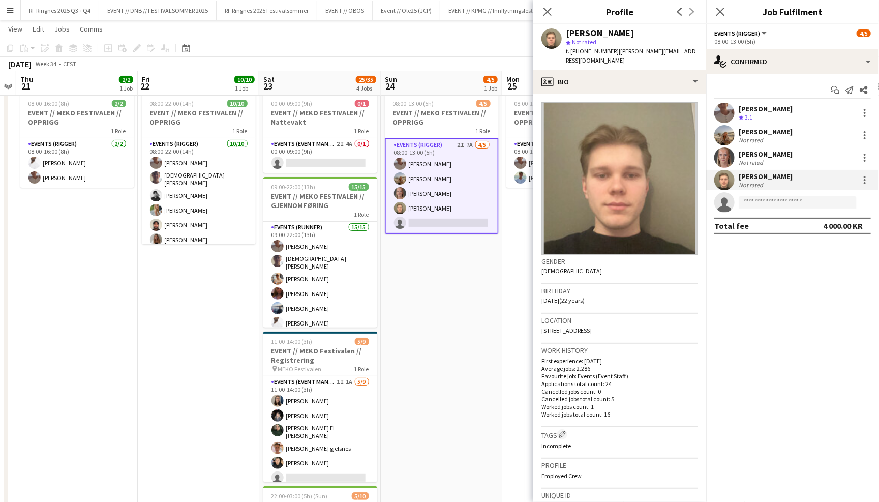
click at [720, 157] on app-user-avatar at bounding box center [724, 157] width 20 height 20
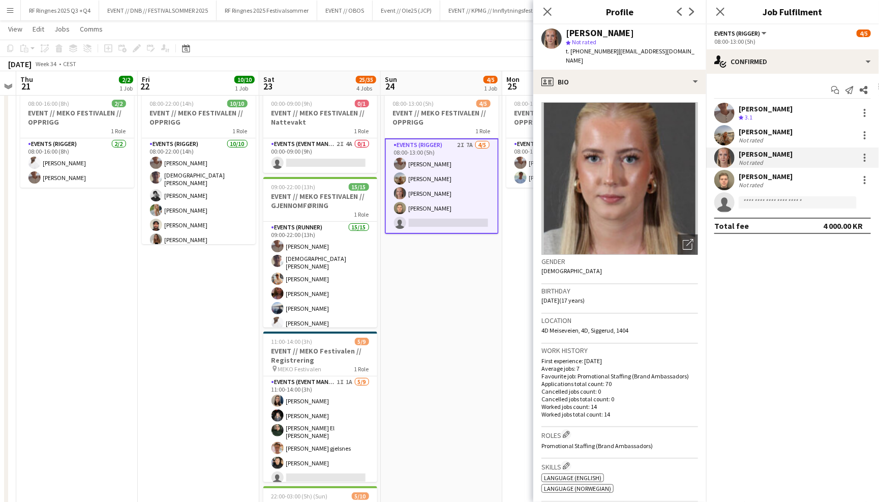
click at [720, 138] on app-user-avatar at bounding box center [724, 135] width 20 height 20
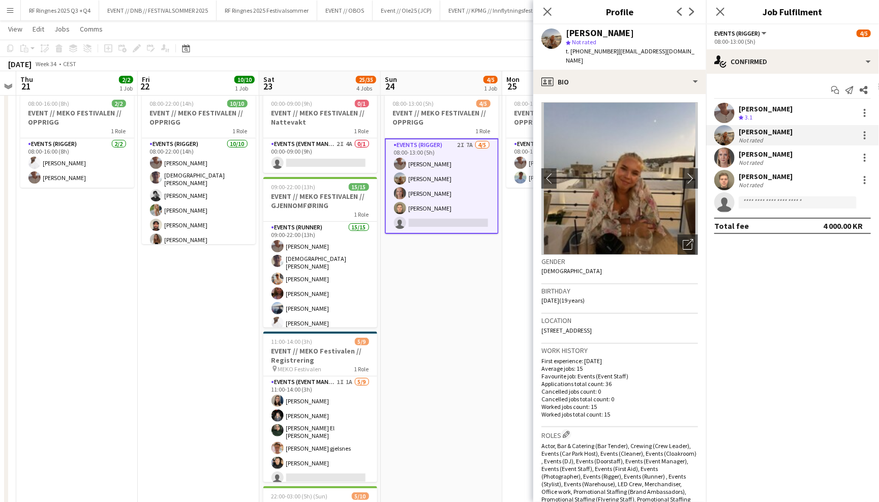
click at [723, 109] on app-user-avatar at bounding box center [724, 113] width 20 height 20
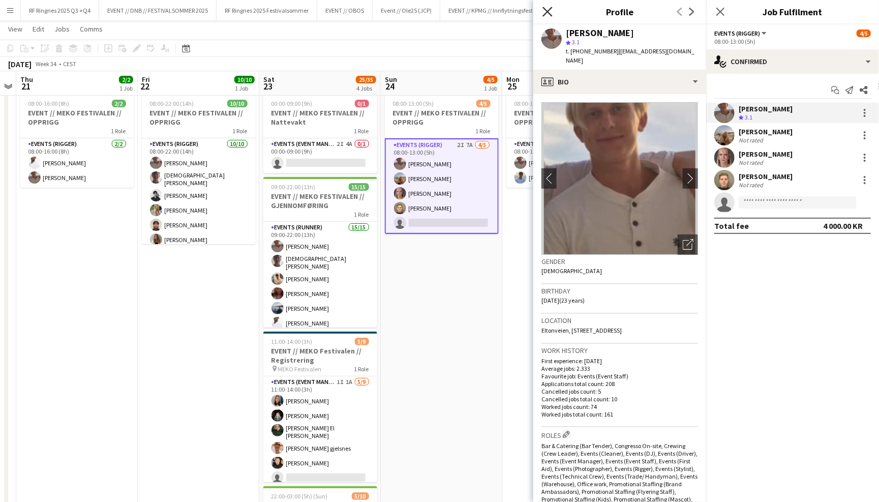
click at [546, 15] on icon "Close pop-in" at bounding box center [547, 12] width 10 height 10
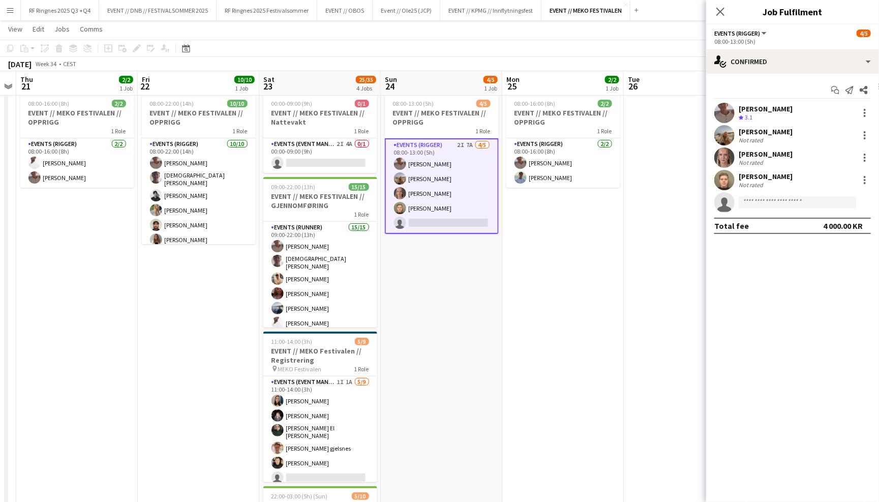
click at [534, 26] on app-page-menu "View Day view expanded Day view collapsed Month view Date picker Jump to [DATE]…" at bounding box center [439, 29] width 879 height 19
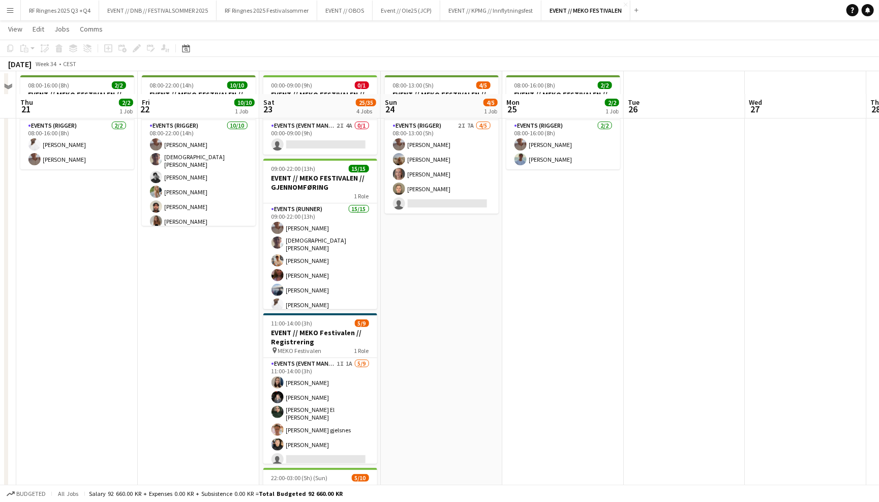
scroll to position [84, 0]
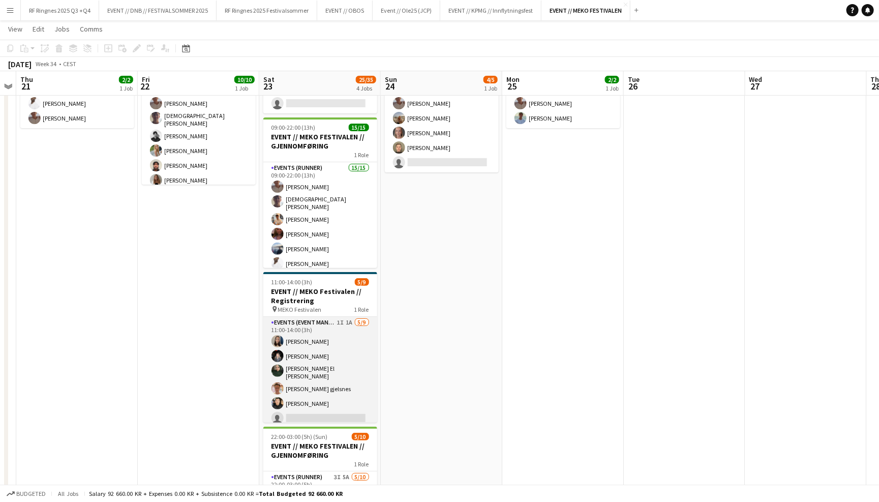
click at [341, 353] on app-card-role "Events (Event Manager) 1I 1A 5/9 11:00-14:00 (3h) Saga Poulsen Honya Khalid Naw…" at bounding box center [320, 395] width 114 height 156
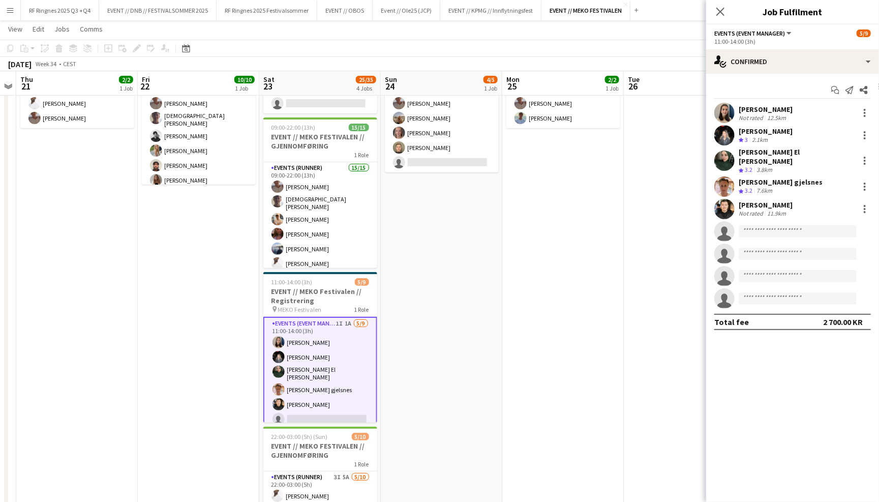
click at [722, 109] on app-user-avatar at bounding box center [724, 113] width 20 height 20
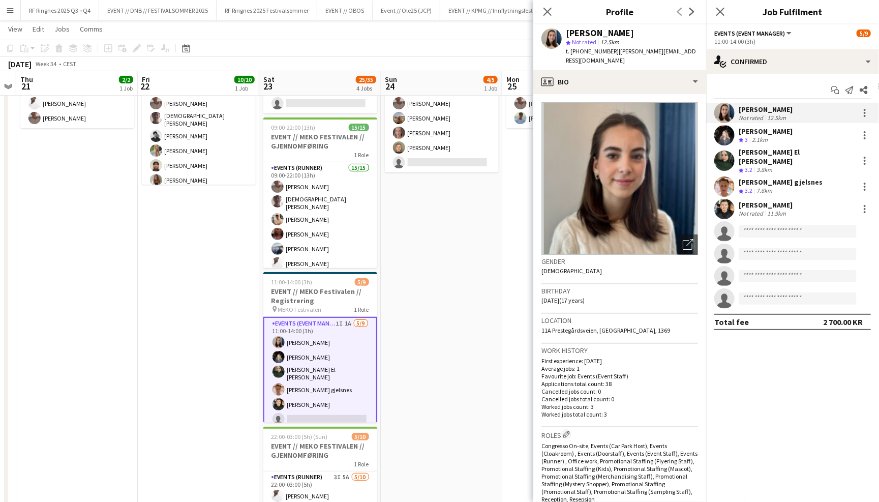
click at [723, 141] on app-user-avatar at bounding box center [724, 135] width 20 height 20
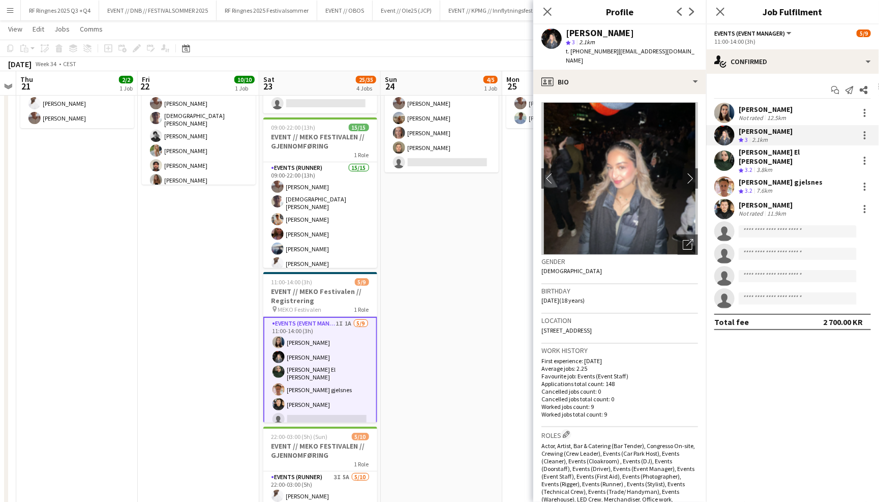
click at [718, 164] on app-user-avatar at bounding box center [724, 160] width 20 height 20
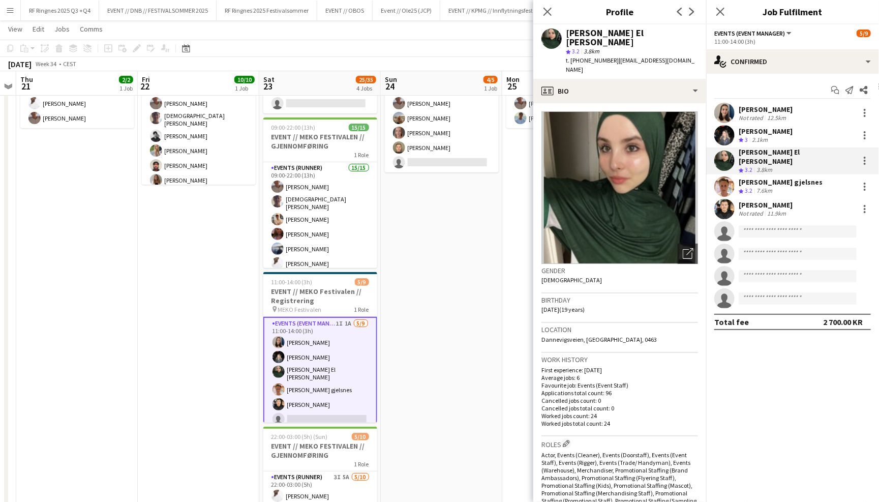
click at [720, 176] on app-user-avatar at bounding box center [724, 186] width 20 height 20
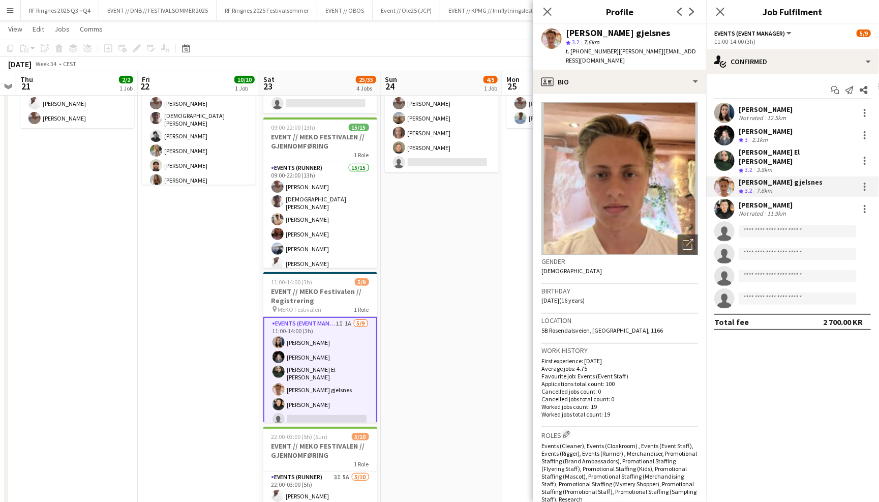
click at [719, 199] on app-user-avatar at bounding box center [724, 209] width 20 height 20
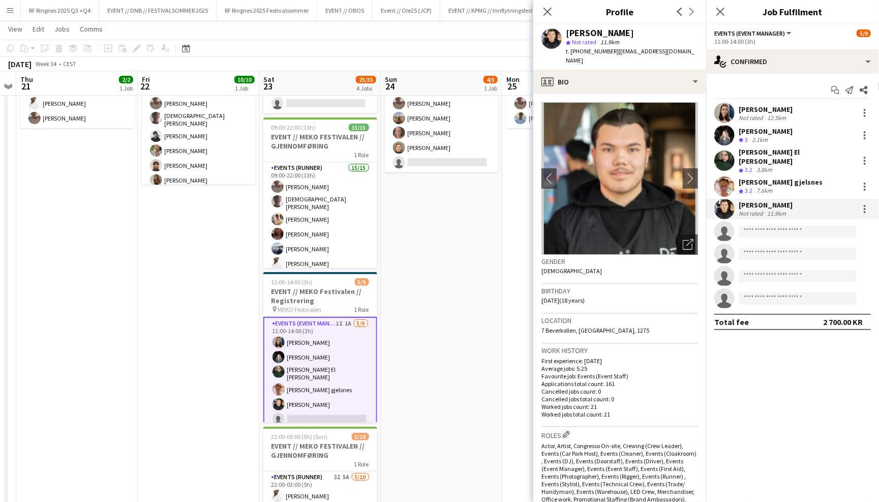
click at [539, 11] on div "Close pop-in" at bounding box center [547, 11] width 28 height 23
click at [546, 14] on icon "Close pop-in" at bounding box center [547, 12] width 10 height 10
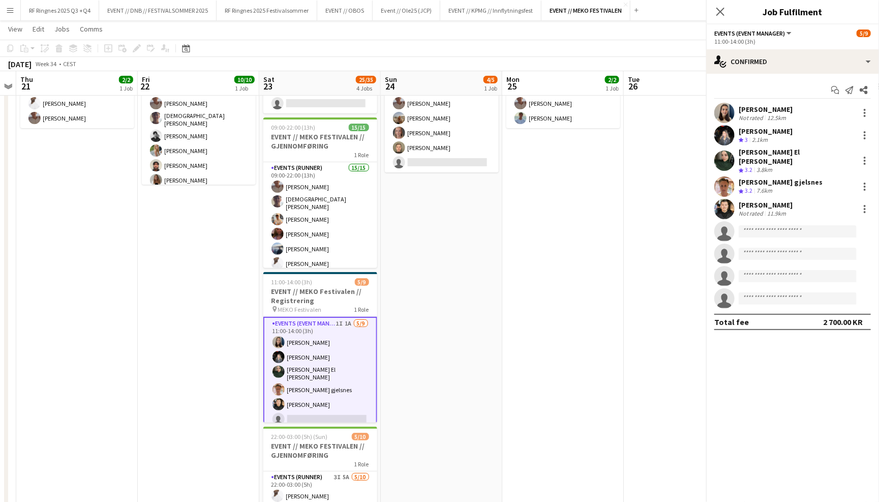
click at [546, 35] on app-page-menu "View Day view expanded Day view collapsed Month view Date picker Jump to [DATE]…" at bounding box center [439, 29] width 879 height 19
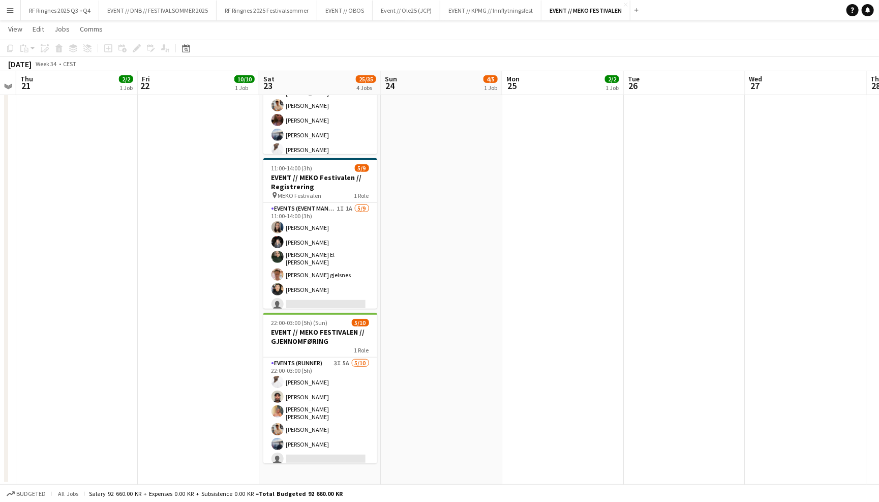
scroll to position [197, 0]
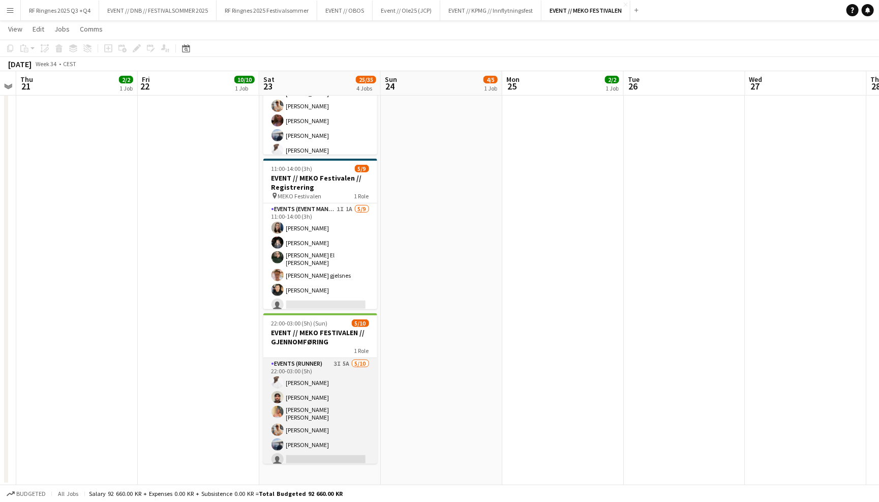
click at [358, 391] on app-card-role "Events (Runner) 3I 5A 5/10 22:00-03:00 (5h) Elias Stenvadet Rohan Mahmood Hanna…" at bounding box center [320, 443] width 114 height 170
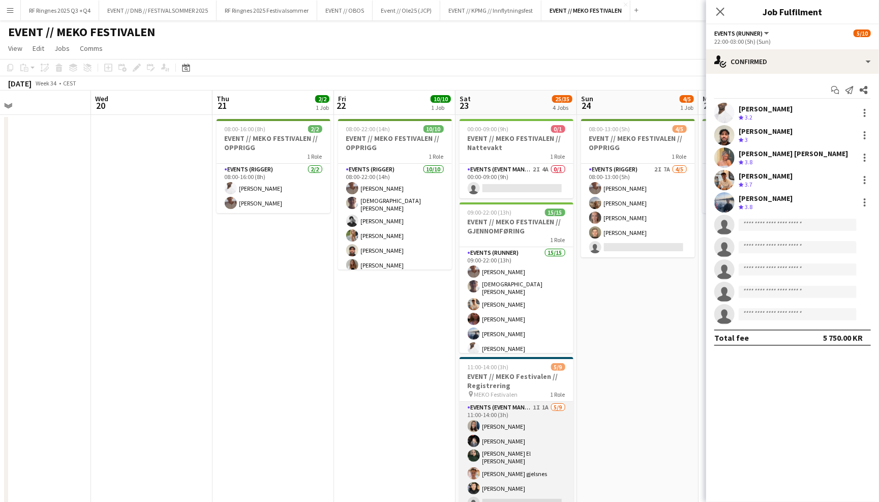
scroll to position [0, 0]
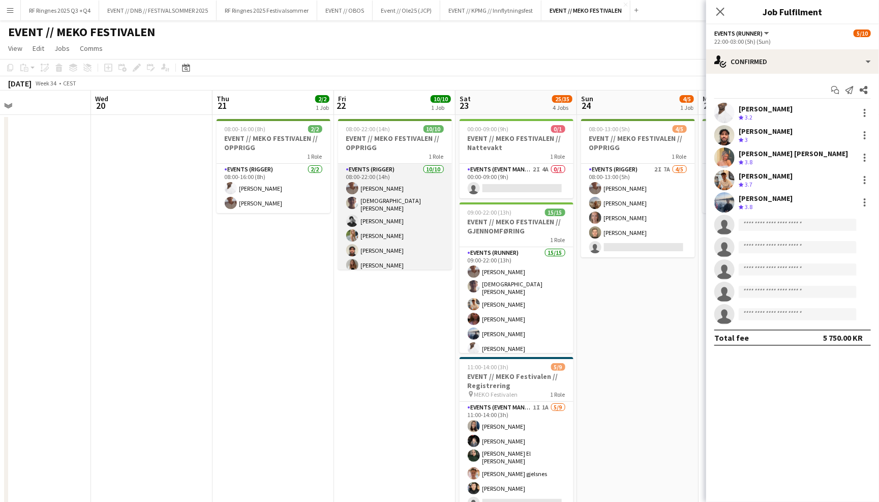
click at [415, 238] on app-card-role "Events (Rigger) 10/10 08:00-22:00 (14h) Charlie Thomassen Christian Tohje Nicol…" at bounding box center [395, 249] width 114 height 170
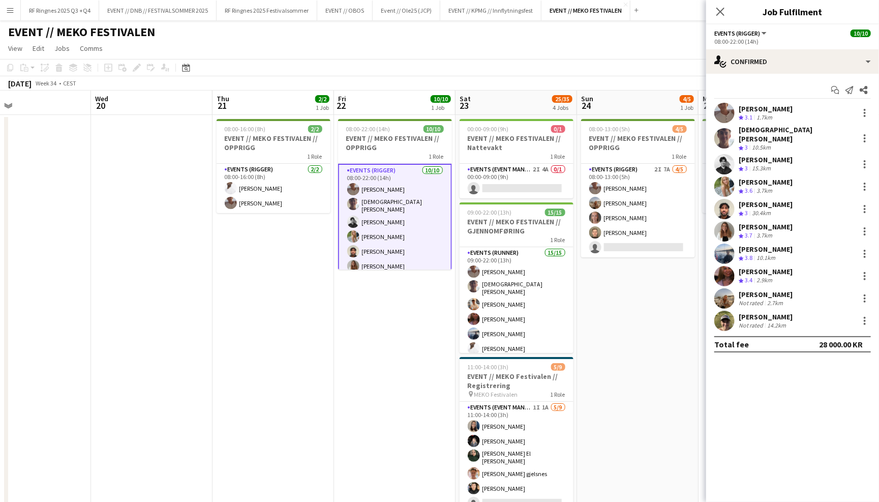
click at [720, 316] on app-user-avatar at bounding box center [724, 321] width 20 height 20
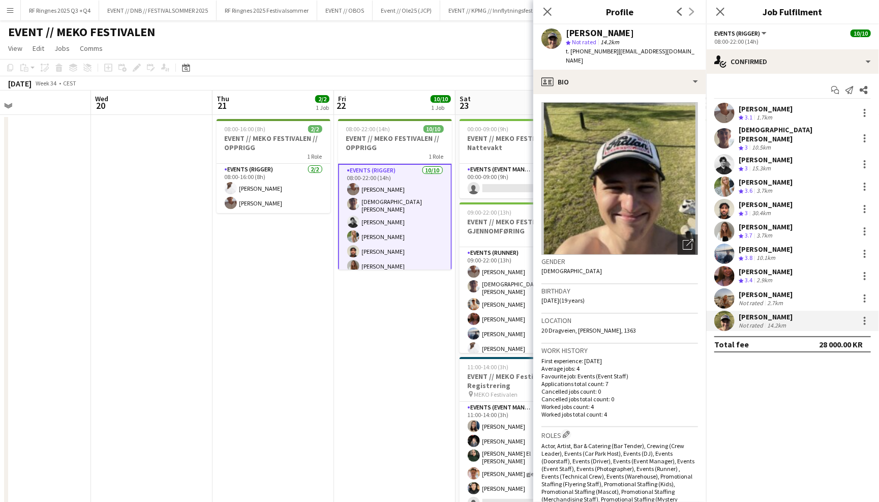
click at [724, 288] on app-user-avatar at bounding box center [724, 298] width 20 height 20
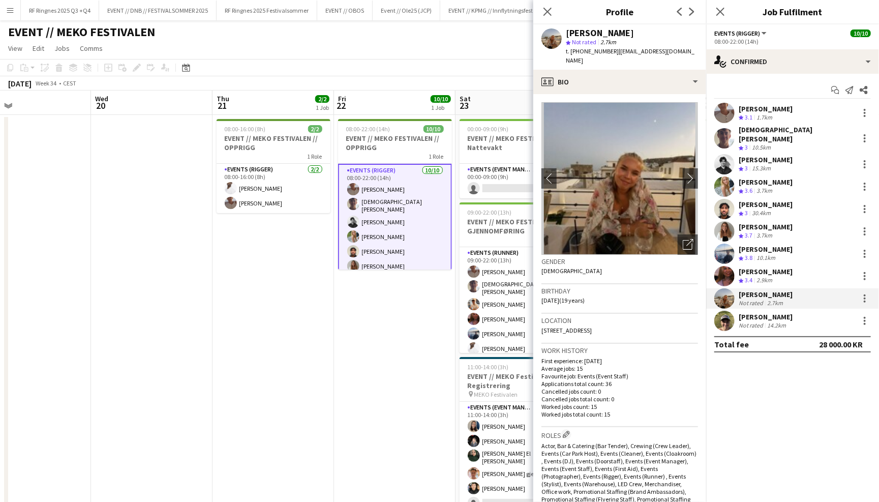
click at [721, 258] on div "Charlie Thomassen Crew rating 3.1 1.7km Christian Tohje Crew rating 3 10.5km Ni…" at bounding box center [792, 217] width 173 height 228
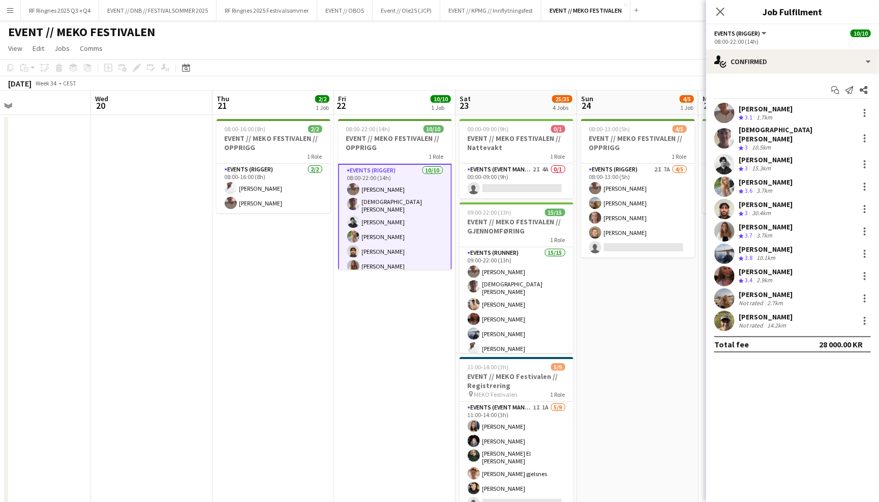
click at [724, 243] on app-user-avatar at bounding box center [724, 253] width 20 height 20
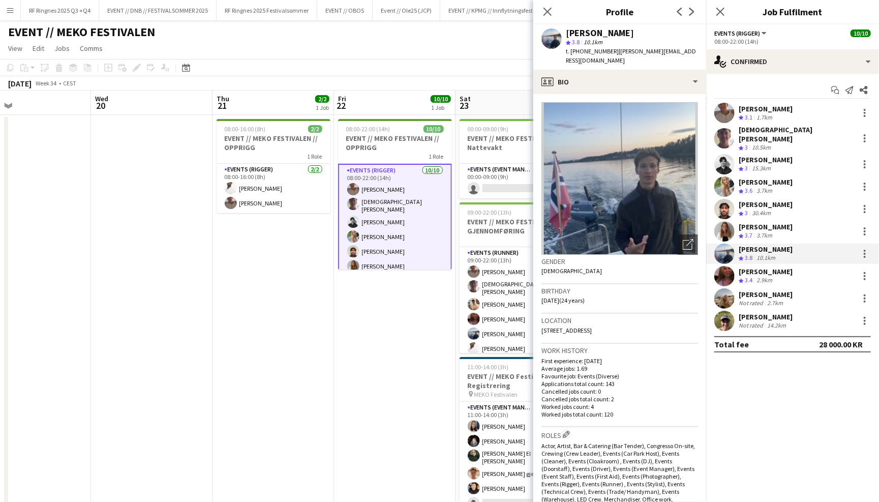
click at [721, 221] on app-user-avatar at bounding box center [724, 231] width 20 height 20
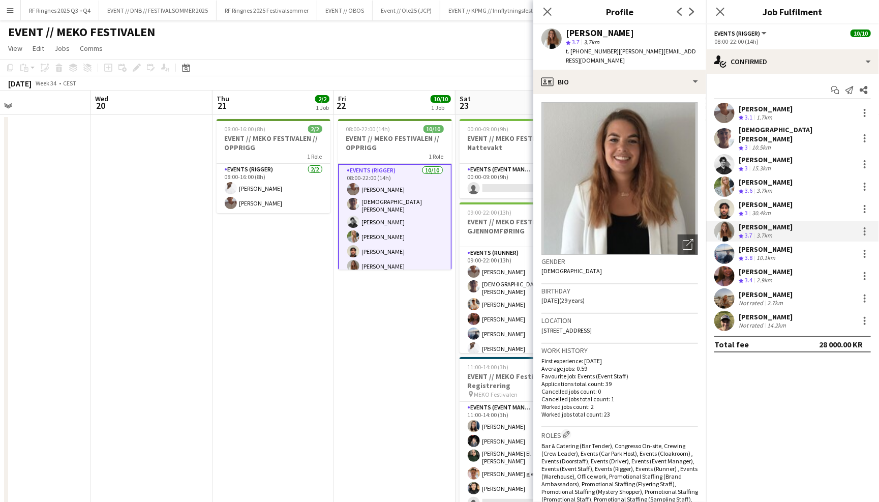
click at [723, 207] on app-user-avatar at bounding box center [724, 209] width 20 height 20
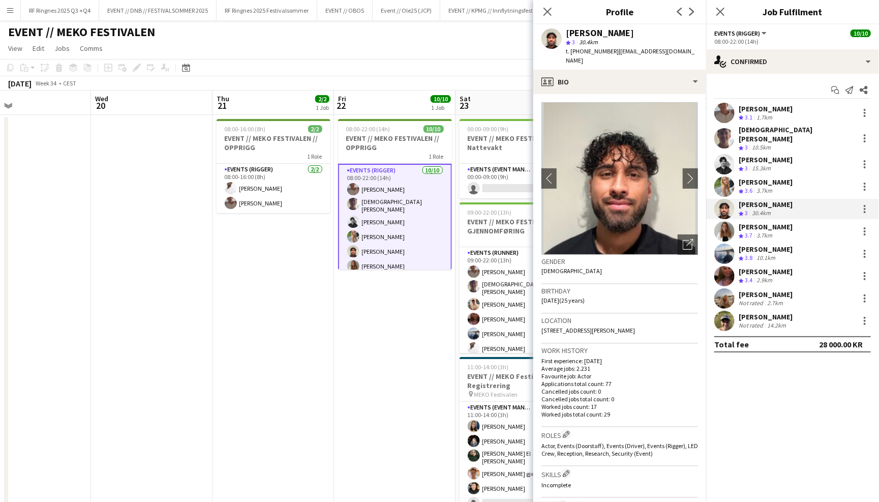
click at [726, 181] on app-user-avatar at bounding box center [724, 186] width 20 height 20
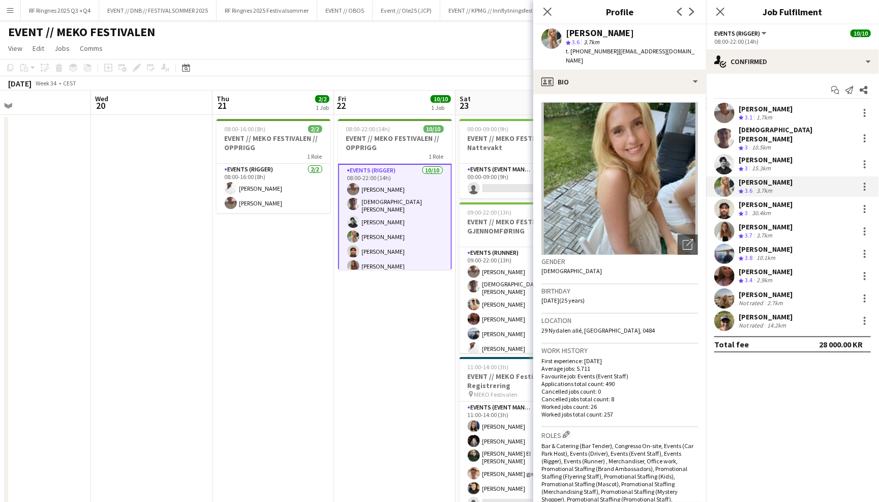
click at [720, 154] on app-user-avatar at bounding box center [724, 164] width 20 height 20
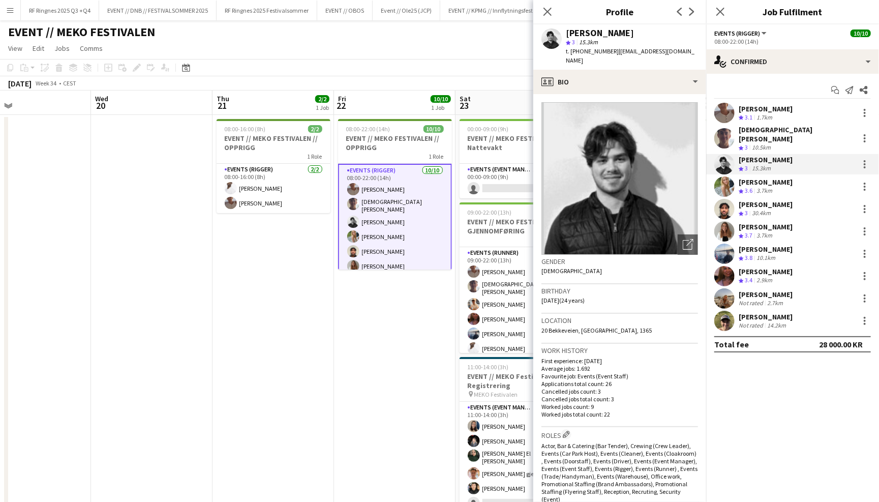
click at [720, 136] on app-user-avatar at bounding box center [724, 138] width 20 height 20
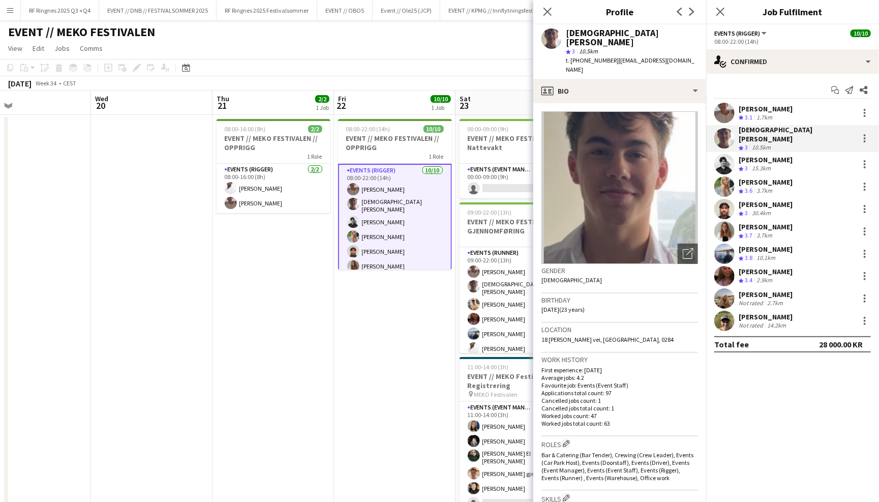
click at [719, 108] on app-user-avatar at bounding box center [724, 113] width 20 height 20
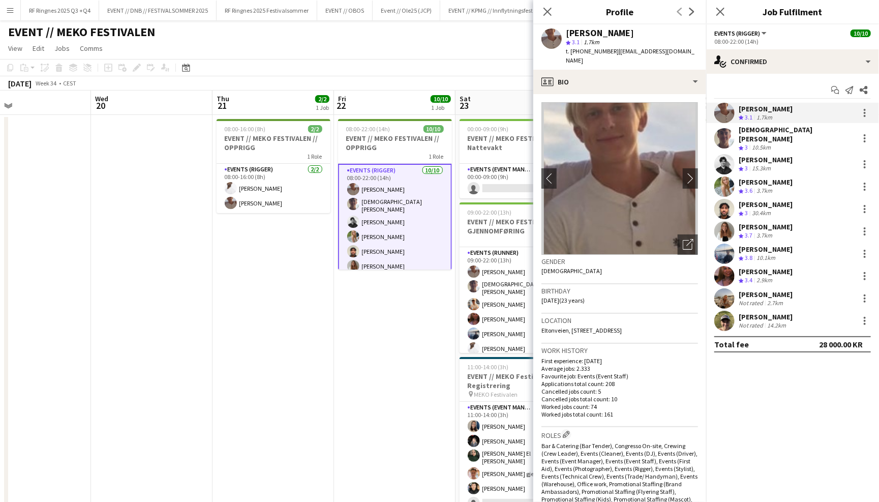
click at [724, 135] on app-user-avatar at bounding box center [724, 138] width 20 height 20
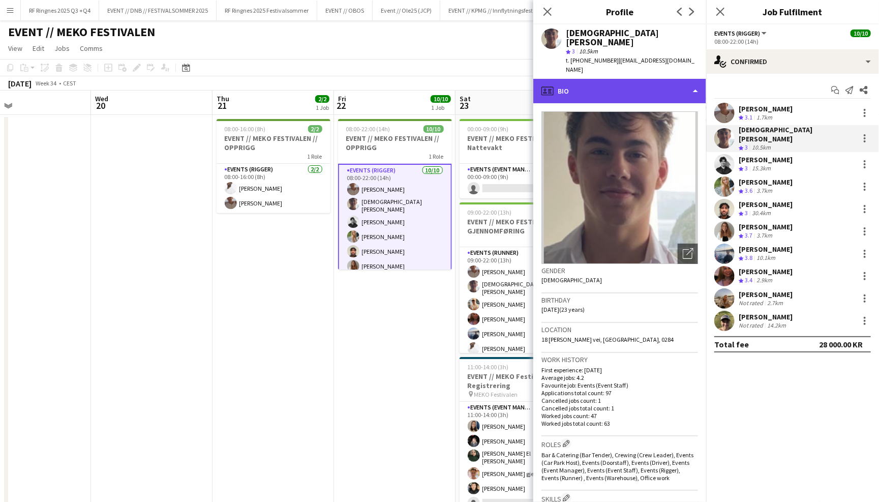
click at [677, 80] on div "profile Bio" at bounding box center [619, 91] width 173 height 24
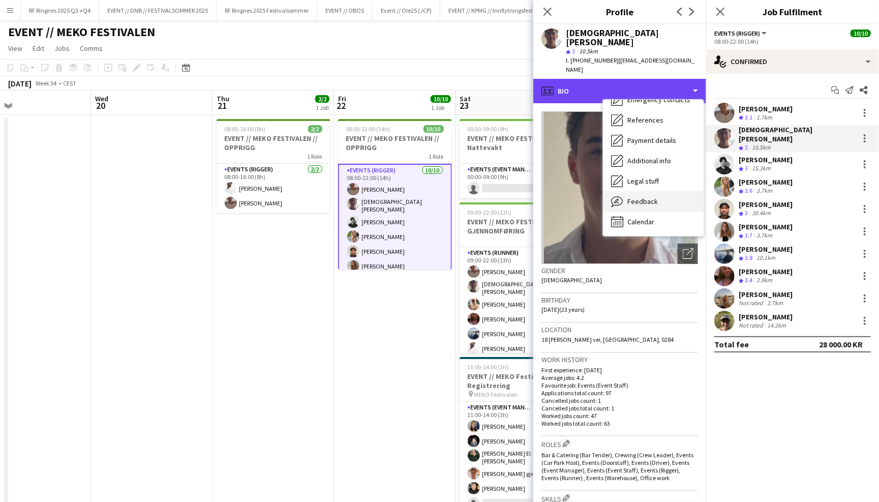
scroll to position [95, 0]
click at [677, 192] on div "Feedback Feedback" at bounding box center [653, 202] width 101 height 20
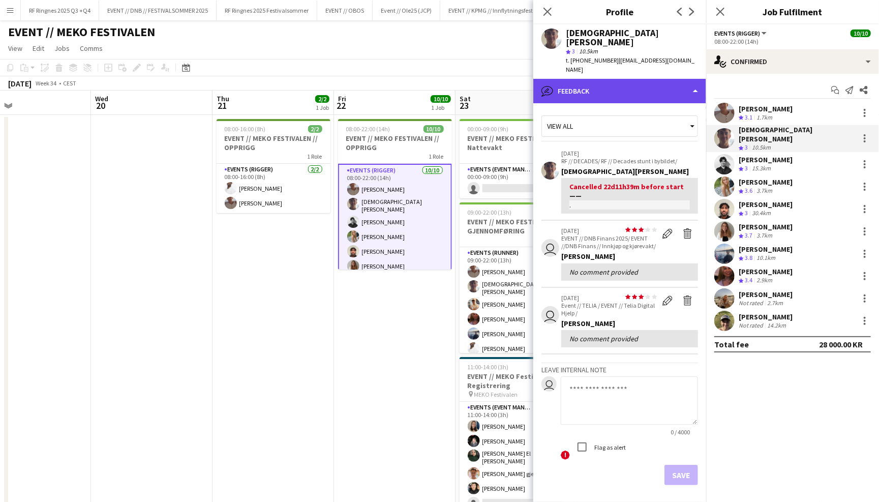
click at [656, 79] on div "bubble-pencil Feedback" at bounding box center [619, 91] width 173 height 24
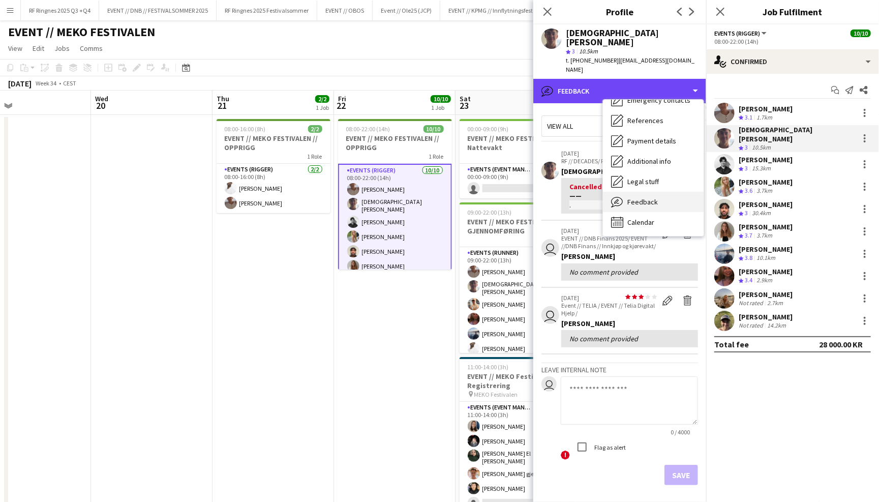
scroll to position [7, 0]
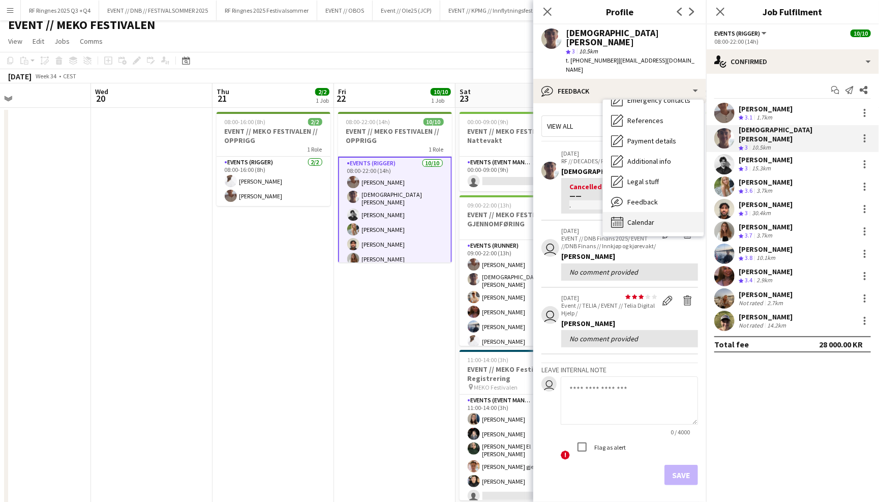
click at [674, 212] on div "Calendar Calendar" at bounding box center [653, 222] width 101 height 20
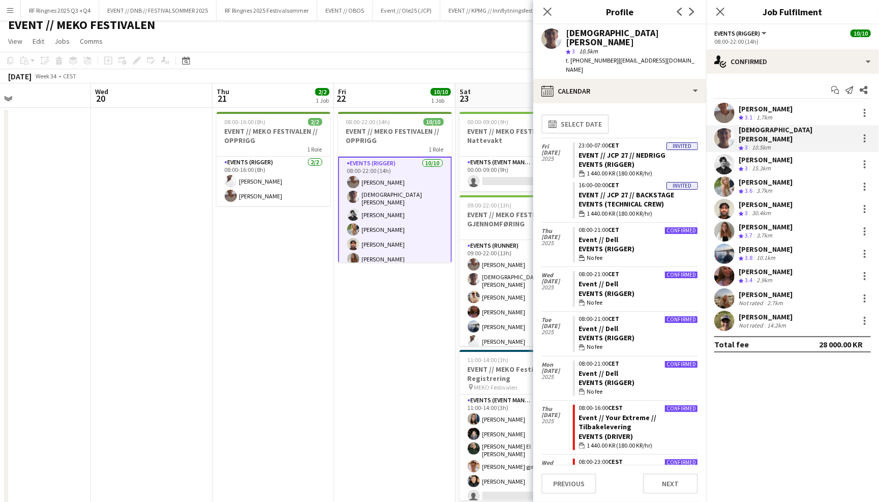
scroll to position [0, 0]
click at [652, 191] on link "EVENT // JCP 27 // BACKSTAGE" at bounding box center [627, 195] width 96 height 9
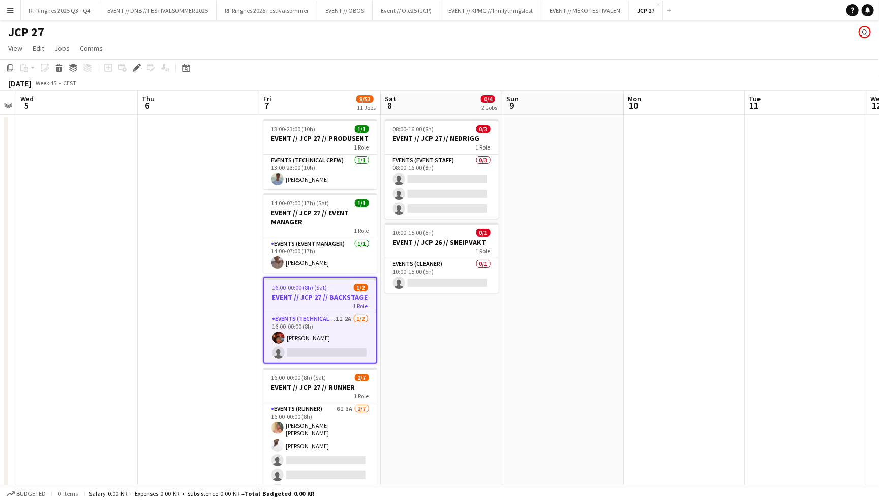
click at [568, 48] on app-page-menu "View Day view expanded Day view collapsed Month view Date picker Jump to [DATE]…" at bounding box center [439, 49] width 879 height 19
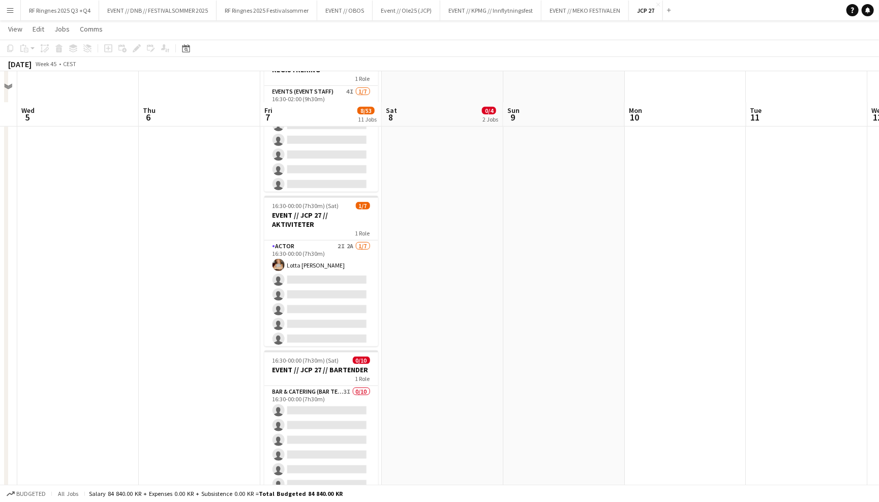
scroll to position [521, 0]
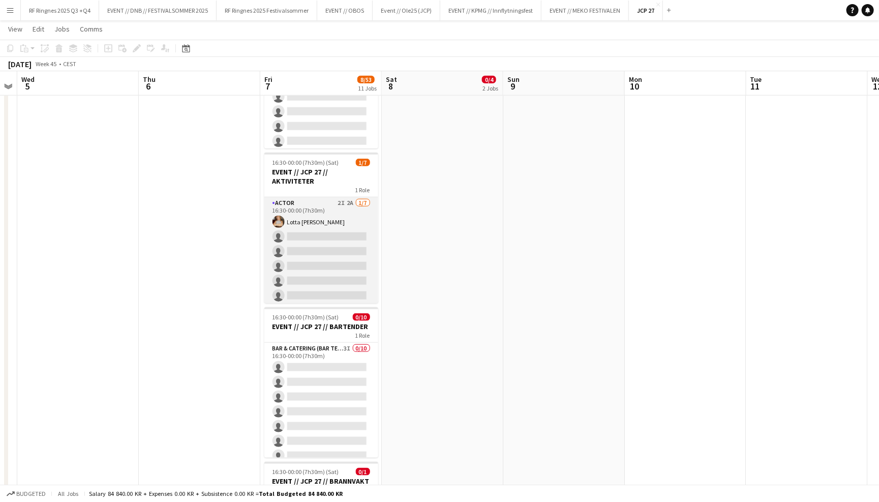
click at [278, 228] on app-card-role "Actor 2I 2A [DATE] 16:30-00:00 (7h30m) Lotta [PERSON_NAME] single-neutral-actio…" at bounding box center [321, 258] width 114 height 123
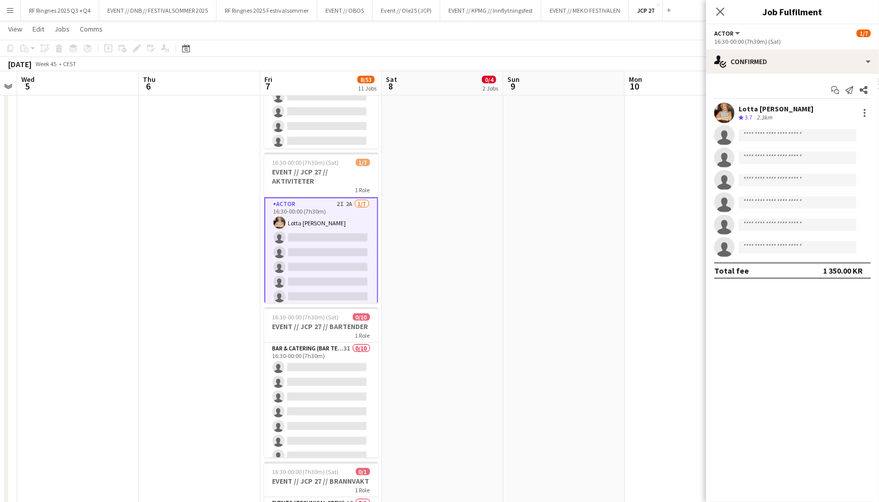
click at [727, 106] on app-user-avatar at bounding box center [724, 113] width 20 height 20
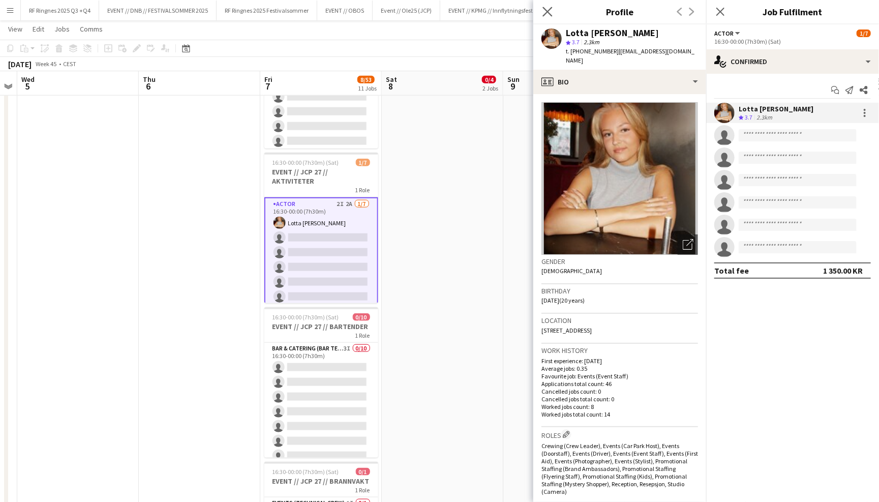
click at [553, 15] on app-icon "Close pop-in" at bounding box center [547, 12] width 15 height 15
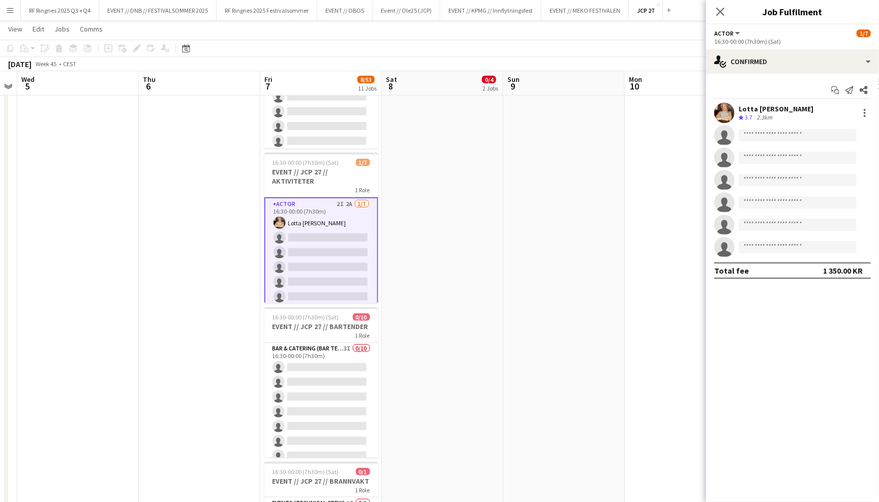
click at [541, 34] on app-page-menu "View Day view expanded Day view collapsed Month view Date picker Jump to [DATE]…" at bounding box center [439, 29] width 879 height 19
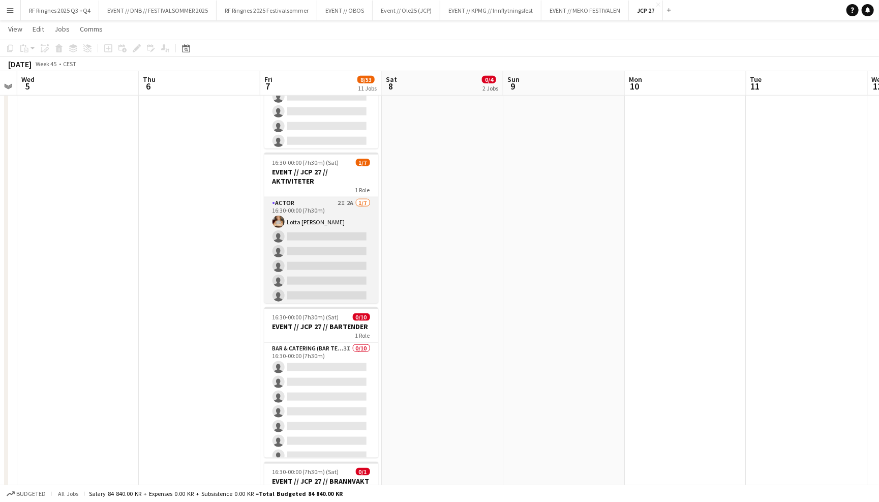
scroll to position [0, 347]
click at [368, 204] on app-card-role "Actor 2I 2A [DATE] 16:30-00:00 (7h30m) Lotta [PERSON_NAME] single-neutral-actio…" at bounding box center [322, 258] width 114 height 123
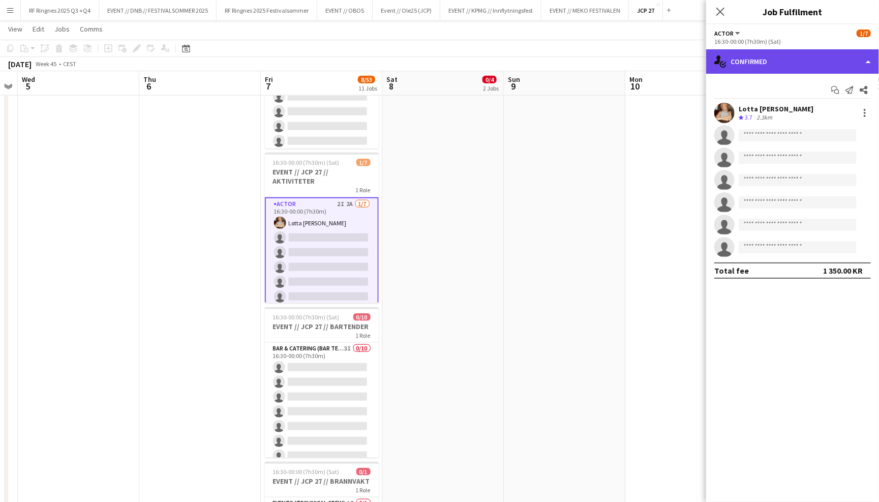
click at [775, 54] on div "single-neutral-actions-check-2 Confirmed" at bounding box center [792, 61] width 173 height 24
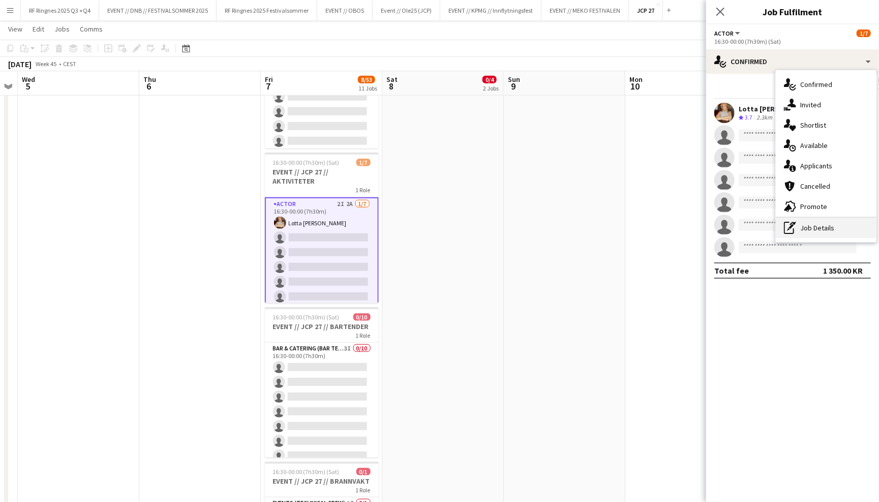
click at [818, 234] on div "pen-write Job Details" at bounding box center [826, 228] width 101 height 20
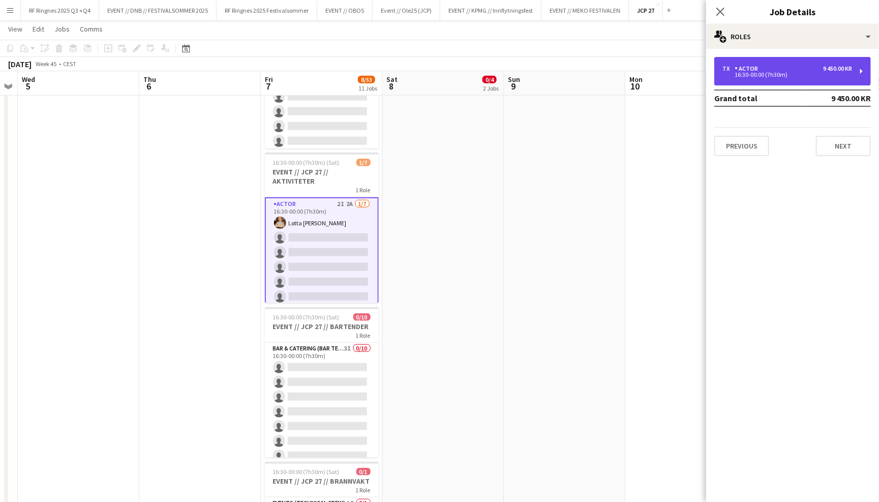
click at [758, 62] on div "7 x Actor 9 450.00 KR 16:30-00:00 (7h30m)" at bounding box center [792, 71] width 157 height 28
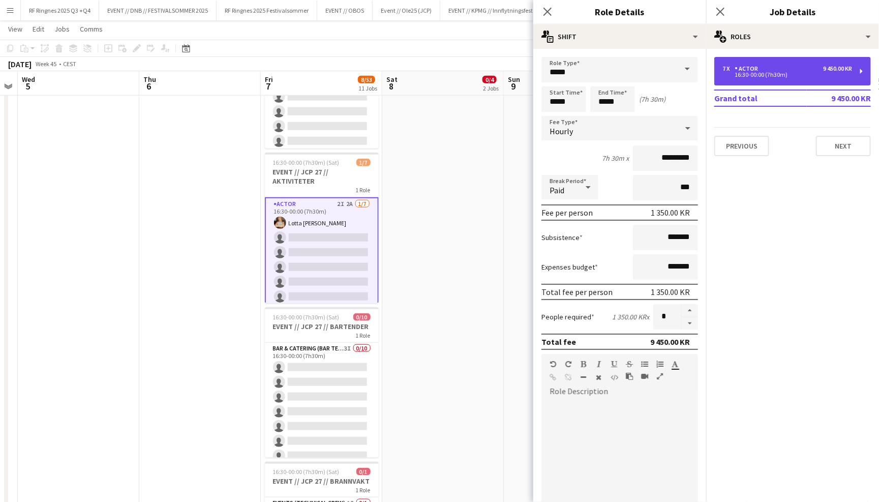
click at [758, 64] on div "7 x Actor 9 450.00 KR 16:30-00:00 (7h30m)" at bounding box center [792, 71] width 157 height 28
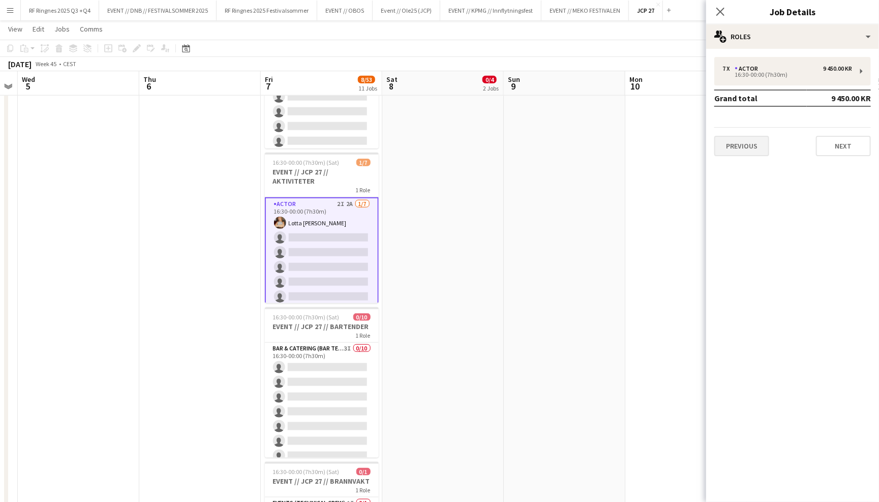
click at [746, 147] on button "Previous" at bounding box center [741, 146] width 55 height 20
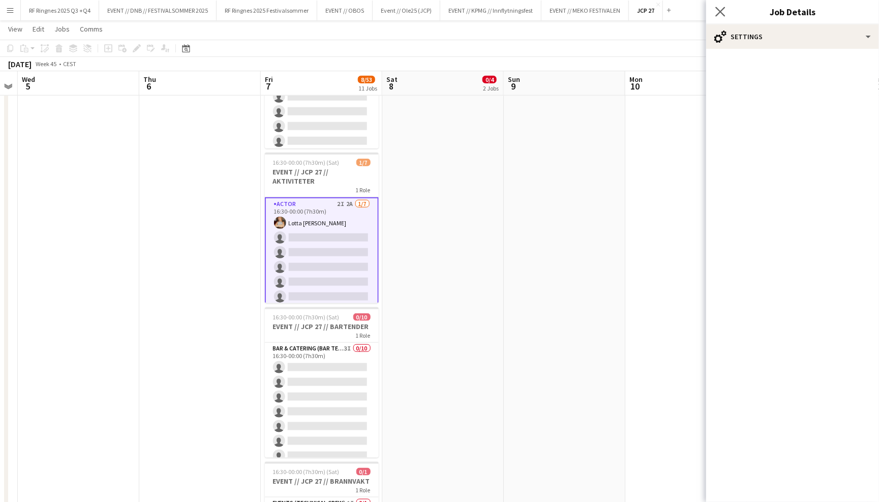
click at [717, 5] on app-icon "Close pop-in" at bounding box center [720, 12] width 15 height 15
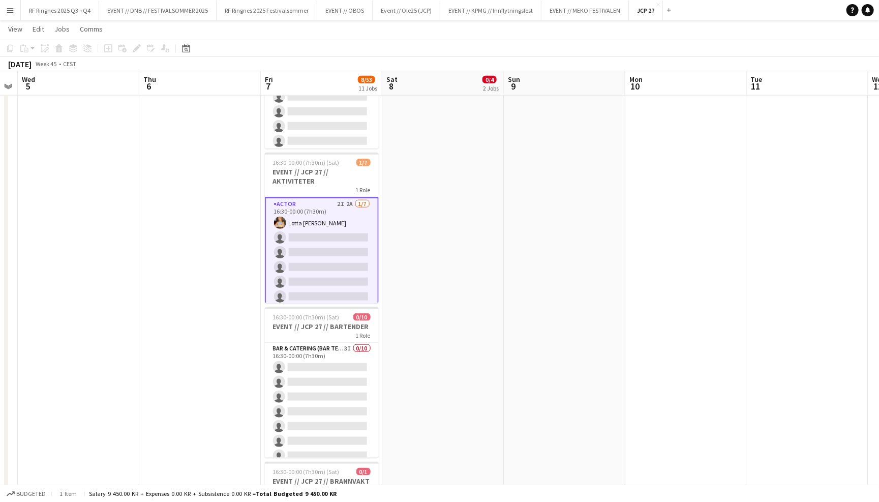
click at [359, 259] on app-card-role "Actor 2I 2A [DATE] 16:30-00:00 (7h30m) Lotta [PERSON_NAME] single-neutral-actio…" at bounding box center [322, 259] width 114 height 125
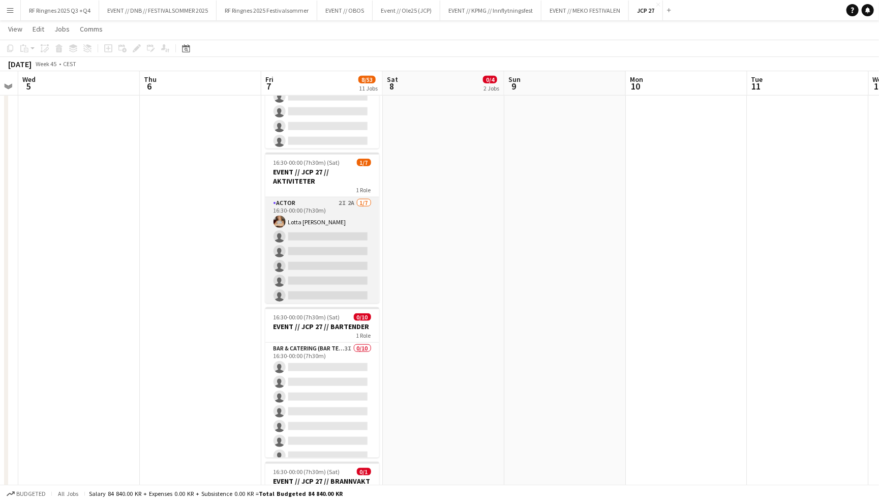
click at [348, 210] on app-card-role "Actor 2I 2A [DATE] 16:30-00:00 (7h30m) Lotta [PERSON_NAME] single-neutral-actio…" at bounding box center [322, 258] width 114 height 123
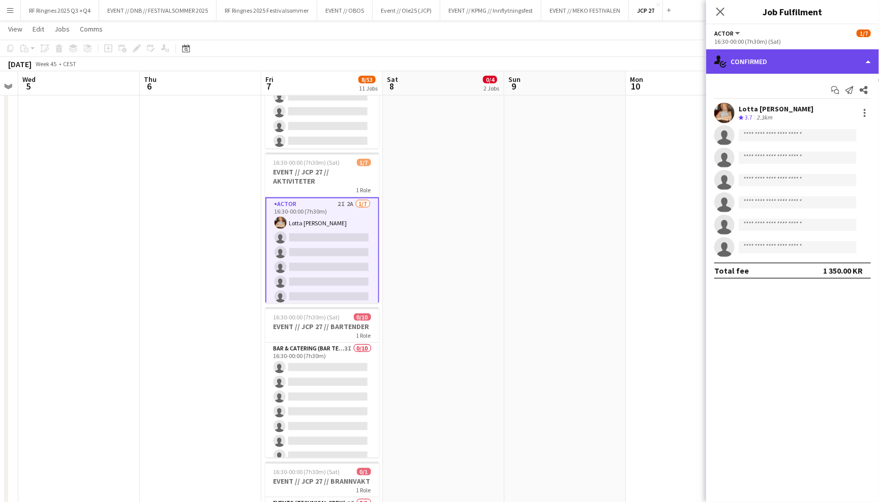
click at [767, 72] on div "single-neutral-actions-check-2 Confirmed" at bounding box center [792, 61] width 173 height 24
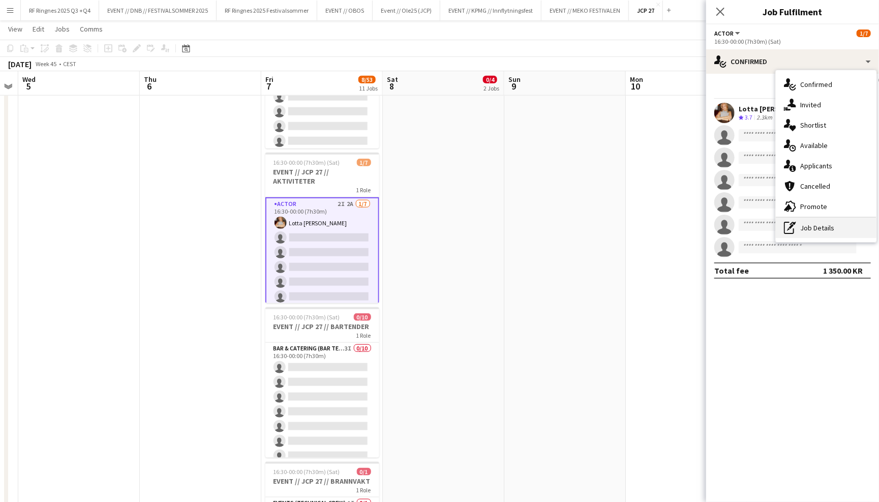
click at [821, 231] on div "pen-write Job Details" at bounding box center [826, 228] width 101 height 20
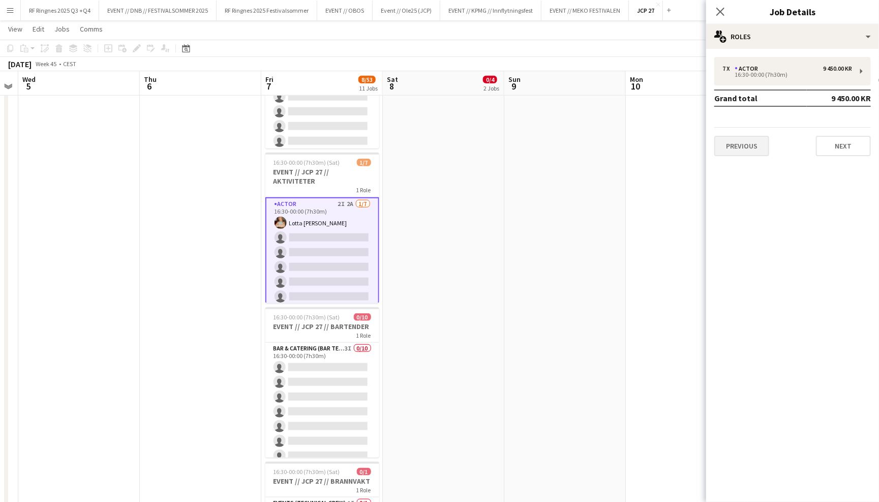
click at [744, 148] on button "Previous" at bounding box center [741, 146] width 55 height 20
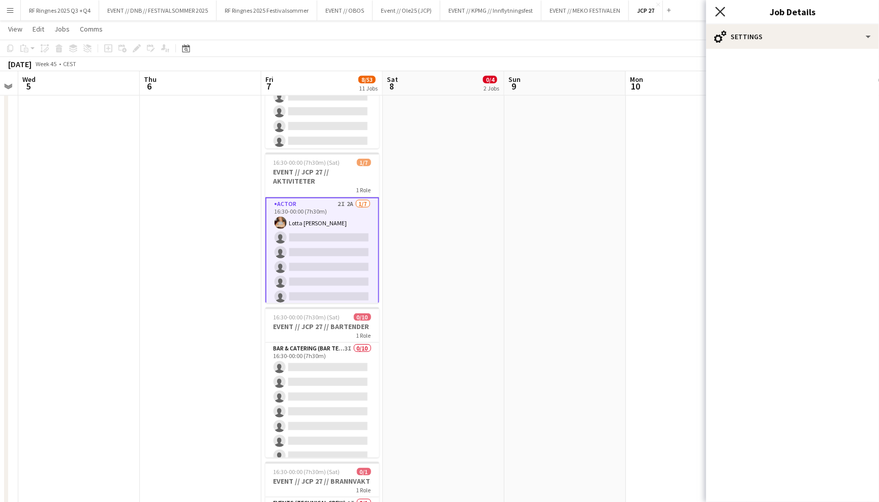
click at [723, 7] on icon "Close pop-in" at bounding box center [720, 12] width 10 height 10
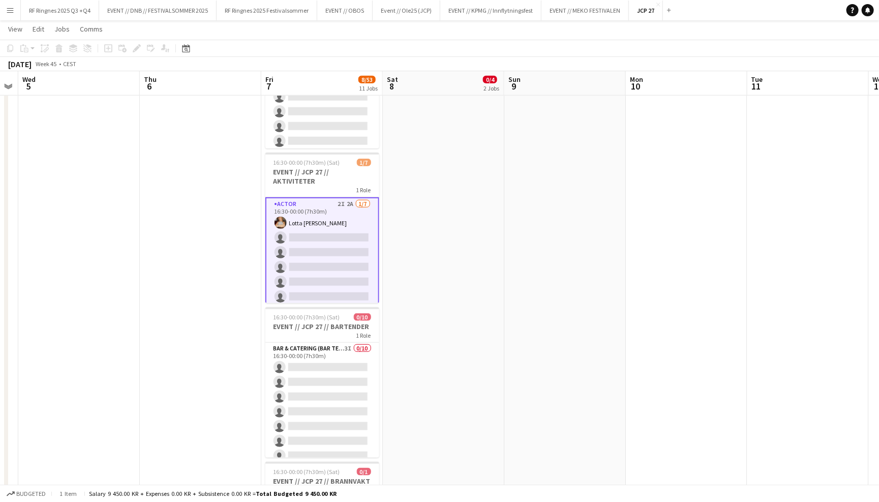
click at [662, 43] on app-toolbar "Copy Paste Paste Command V Paste with crew Command Shift V Paste linked Job [GE…" at bounding box center [439, 48] width 879 height 17
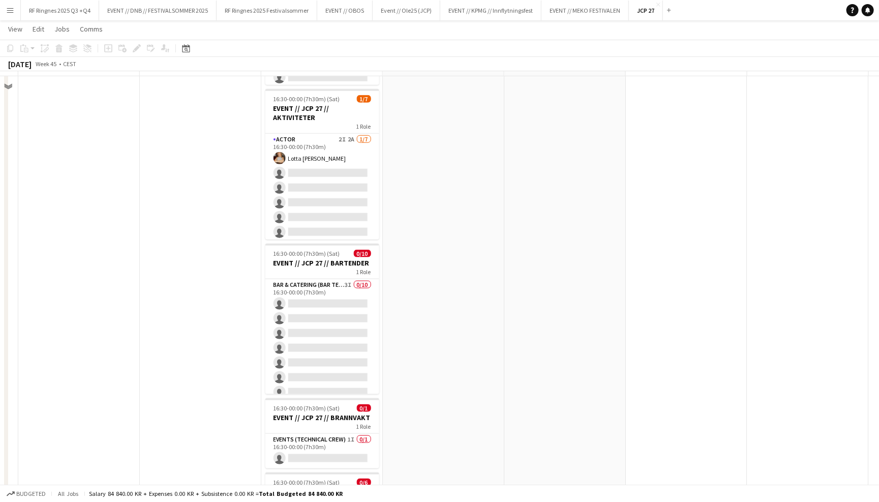
scroll to position [600, 0]
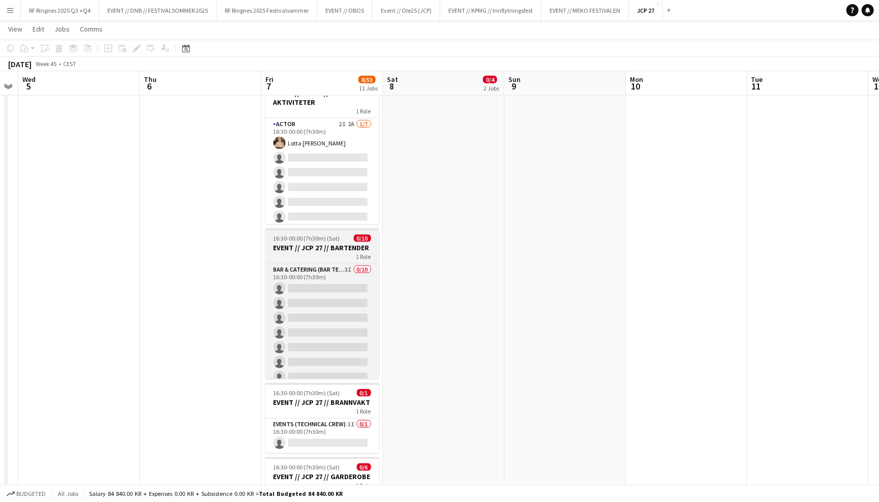
click at [319, 252] on div "1 Role" at bounding box center [322, 256] width 114 height 8
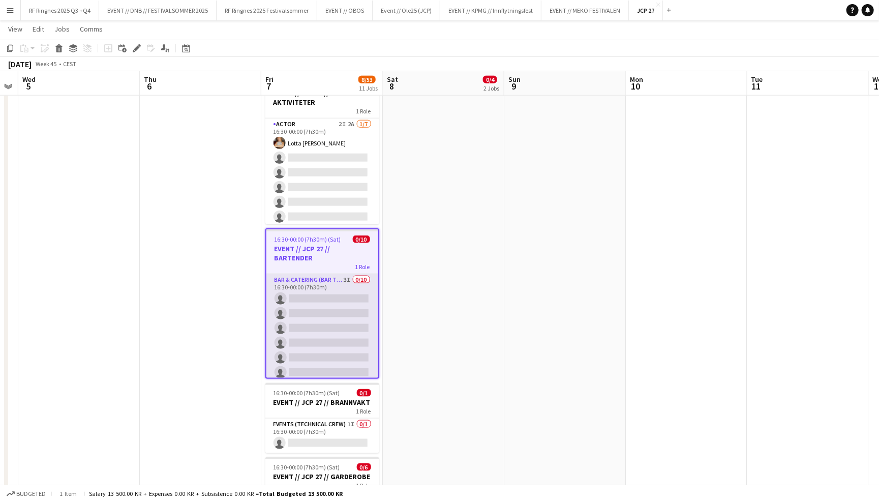
click at [322, 332] on app-card-role "Bar & Catering (Bar Tender) 3I 0/10 16:30-00:00 (7h30m) single-neutral-actions …" at bounding box center [322, 357] width 112 height 167
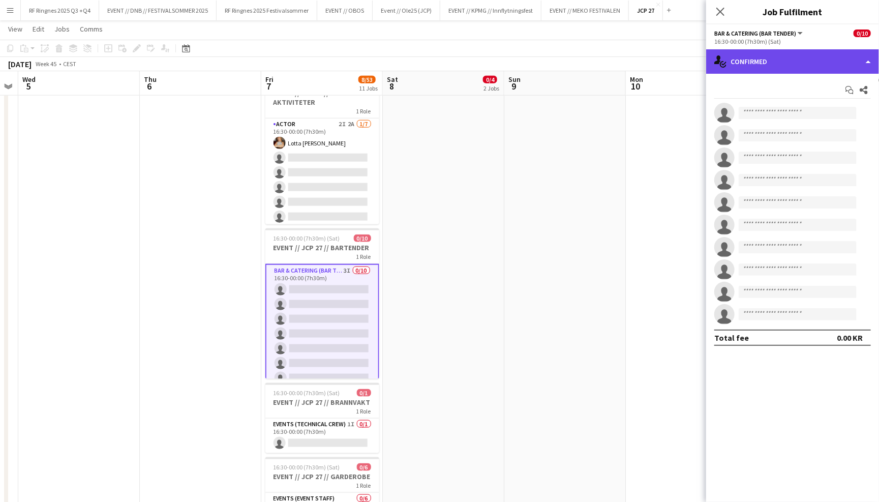
click at [747, 58] on div "single-neutral-actions-check-2 Confirmed" at bounding box center [792, 61] width 173 height 24
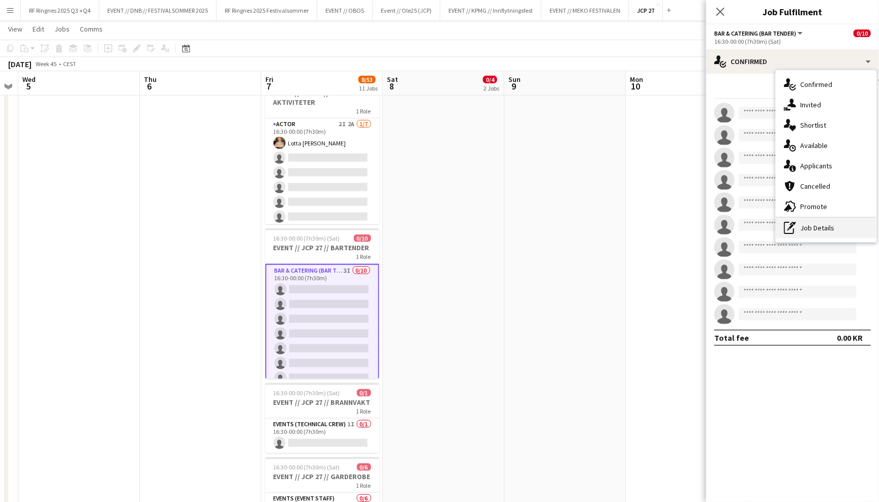
click at [807, 225] on div "pen-write Job Details" at bounding box center [826, 228] width 101 height 20
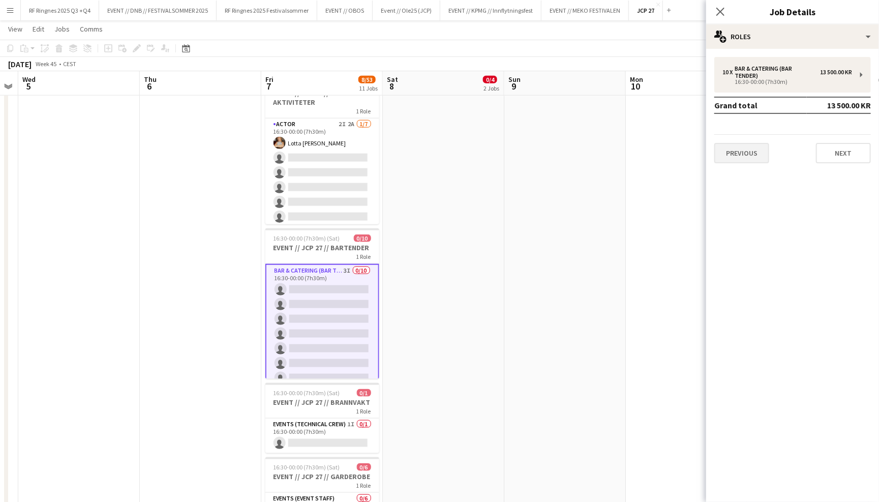
click at [754, 143] on button "Previous" at bounding box center [741, 153] width 55 height 20
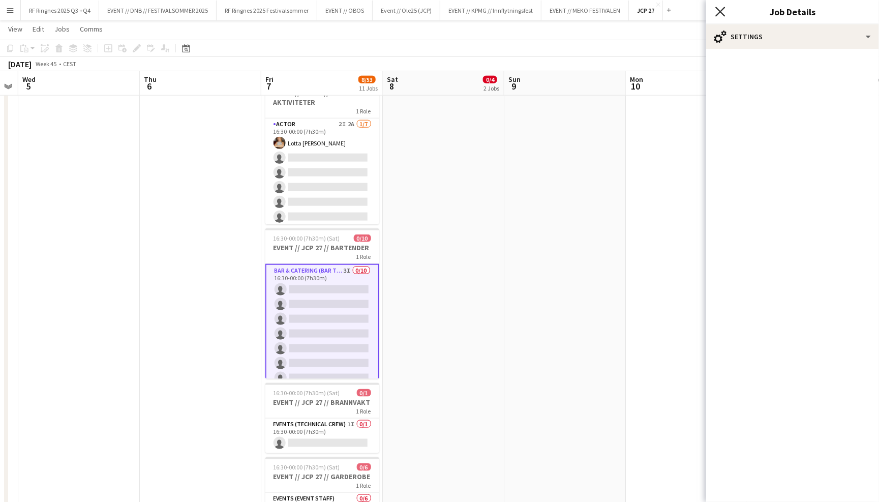
click at [719, 13] on icon "Close pop-in" at bounding box center [720, 12] width 10 height 10
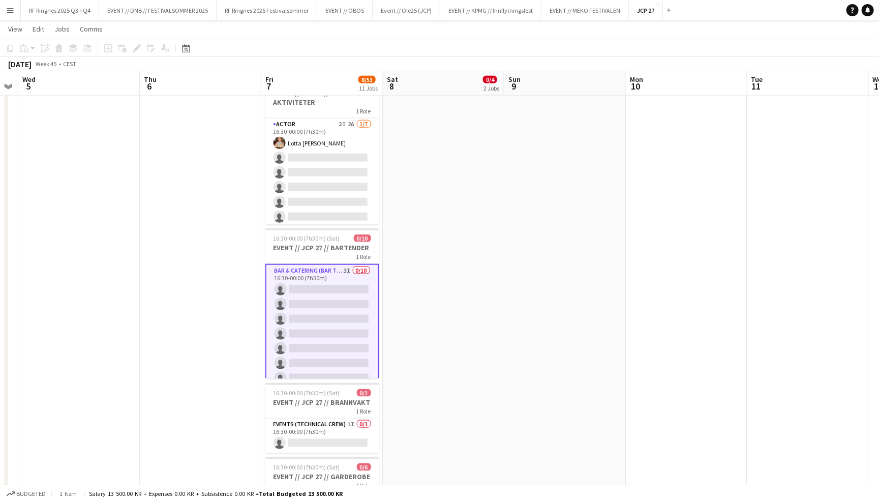
click at [318, 324] on app-card-role "Bar & Catering (Bar Tender) 3I 0/10 16:30-00:00 (7h30m) single-neutral-actions …" at bounding box center [322, 348] width 114 height 169
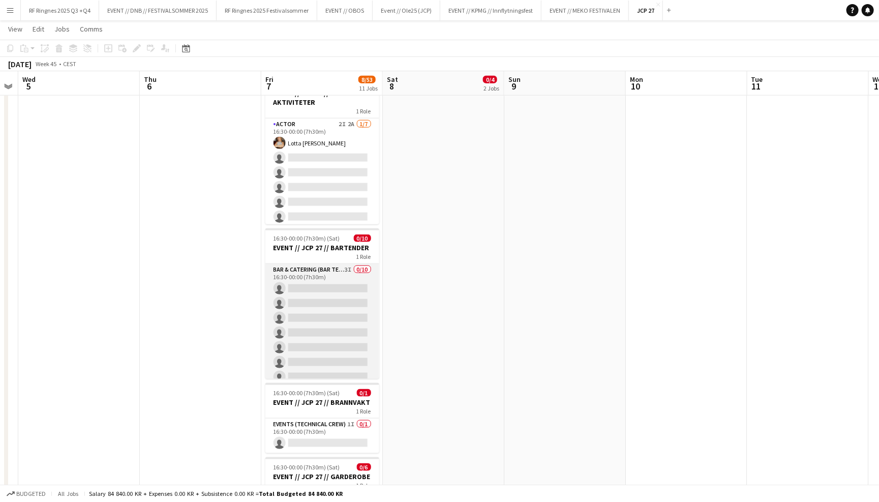
scroll to position [0, 347]
click at [328, 311] on app-card-role "Bar & Catering (Bar Tender) 3I 0/10 16:30-00:00 (7h30m) single-neutral-actions …" at bounding box center [322, 347] width 114 height 167
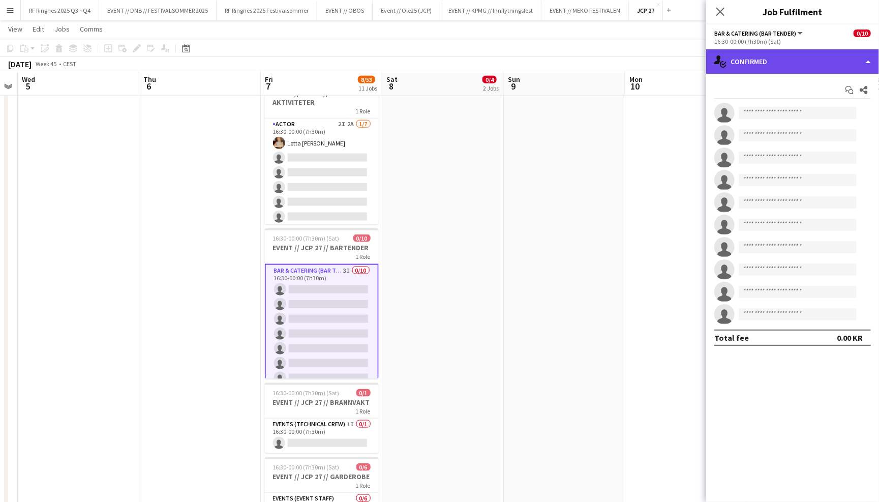
click at [739, 58] on div "single-neutral-actions-check-2 Confirmed" at bounding box center [792, 61] width 173 height 24
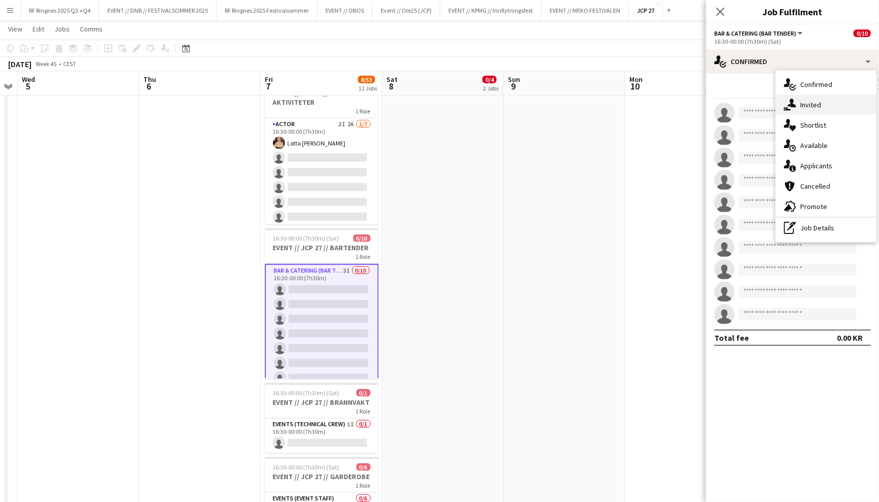
click at [791, 101] on icon at bounding box center [791, 103] width 9 height 9
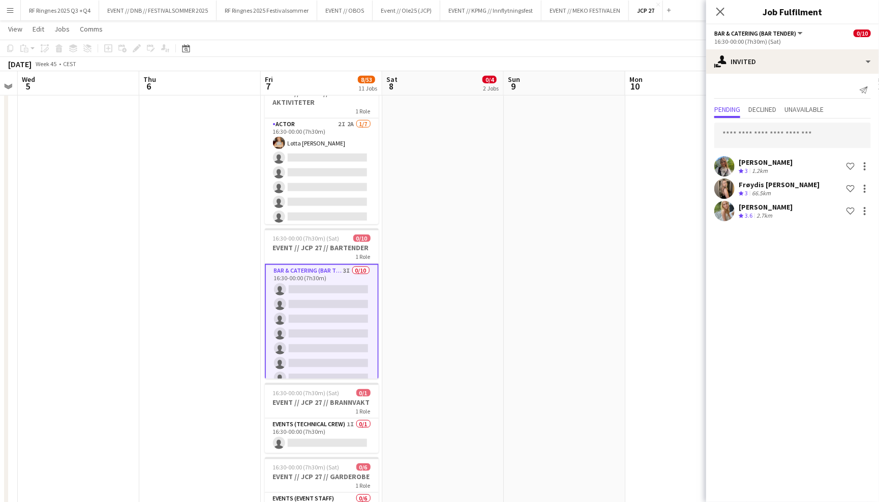
click at [720, 176] on div "[PERSON_NAME] Crew rating 3 1.2km Shortlist crew Frøydis [PERSON_NAME] Crew rat…" at bounding box center [792, 170] width 173 height 105
click at [721, 170] on app-user-avatar at bounding box center [724, 166] width 20 height 20
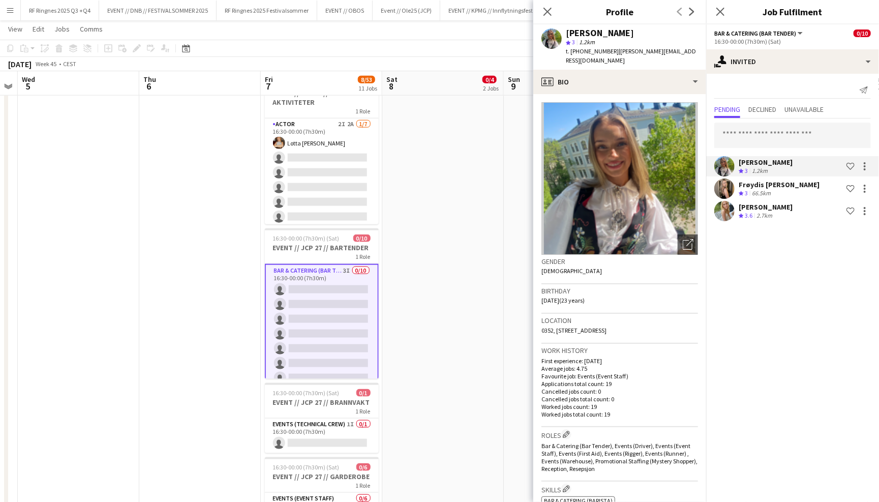
click at [725, 180] on app-user-avatar at bounding box center [724, 188] width 20 height 20
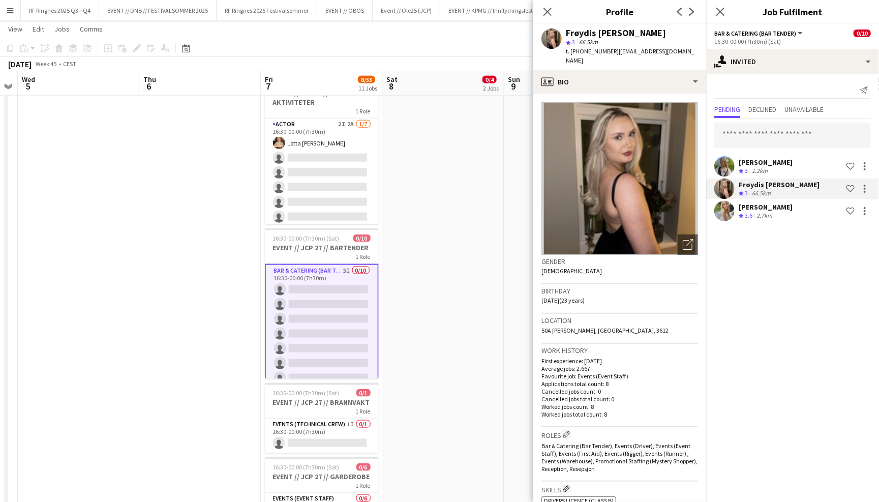
click at [727, 208] on app-user-avatar at bounding box center [724, 211] width 20 height 20
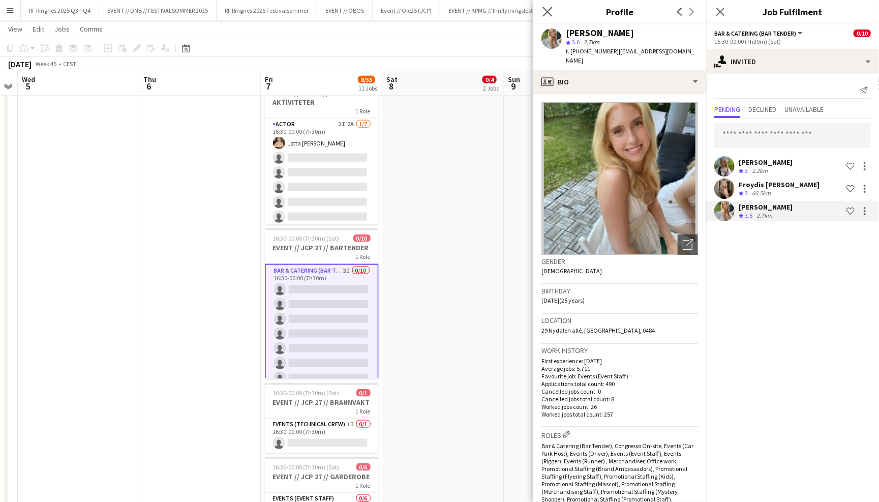
click at [547, 17] on app-icon "Close pop-in" at bounding box center [547, 12] width 15 height 15
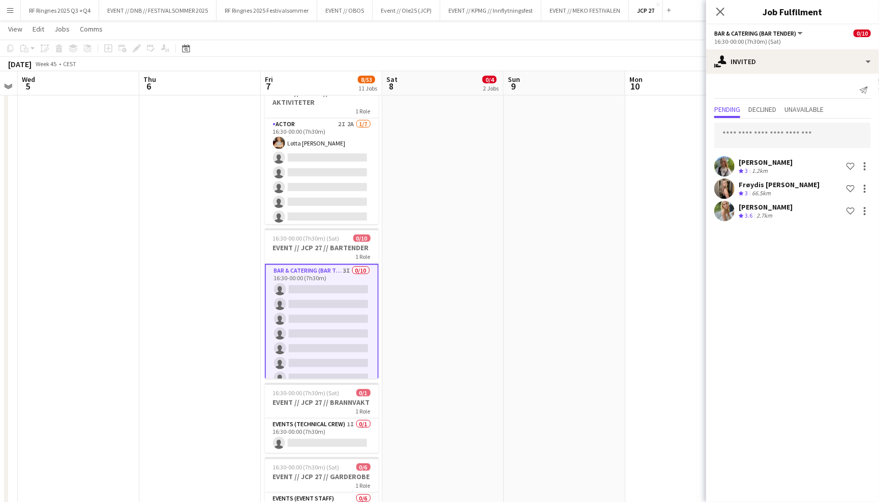
click at [531, 51] on app-toolbar "Copy Paste Paste Command V Paste with crew Command Shift V Paste linked Job [GE…" at bounding box center [439, 48] width 879 height 17
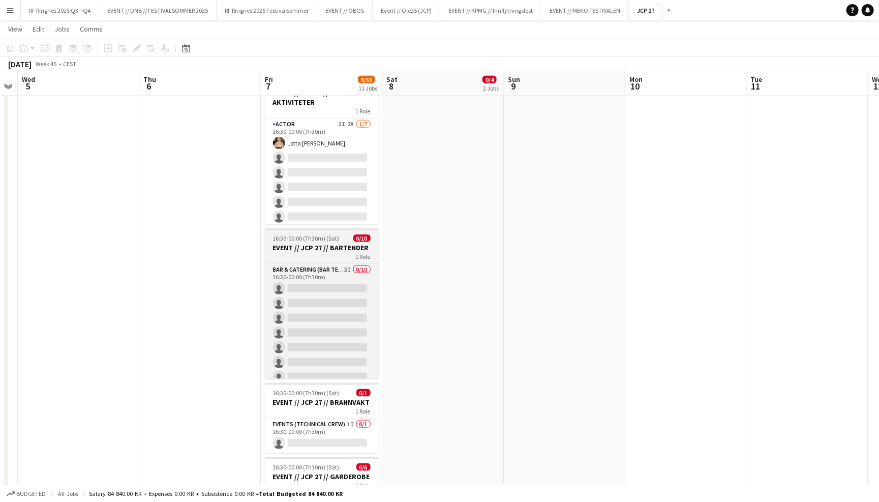
click at [323, 239] on span "16:30-00:00 (7h30m) (Sat)" at bounding box center [306, 238] width 67 height 8
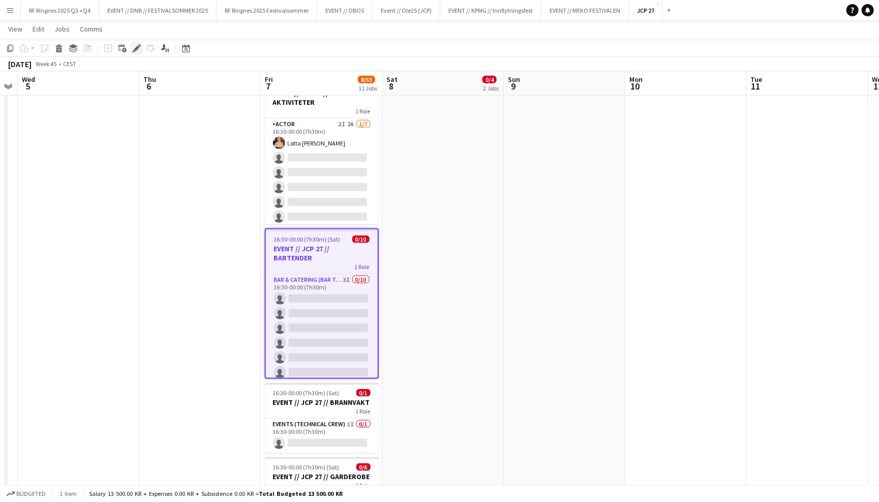
click at [133, 48] on icon "Edit" at bounding box center [137, 48] width 8 height 8
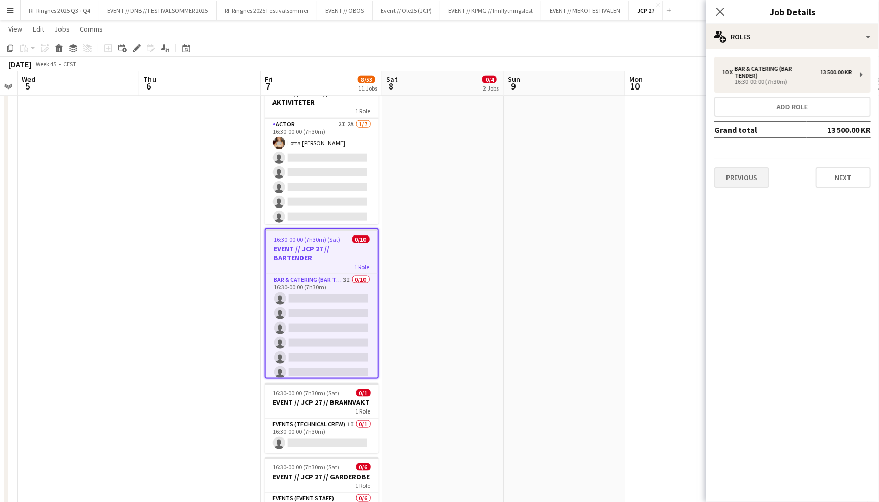
click at [742, 178] on button "Previous" at bounding box center [741, 177] width 55 height 20
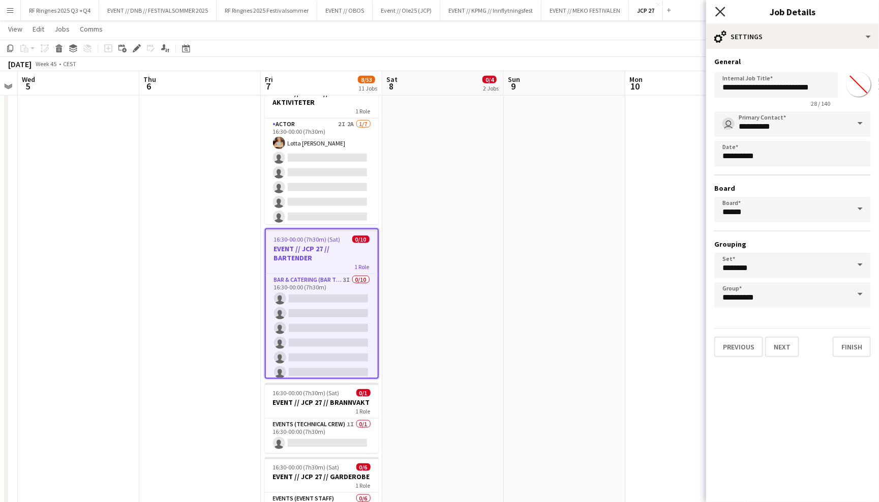
click at [720, 12] on icon at bounding box center [720, 12] width 10 height 10
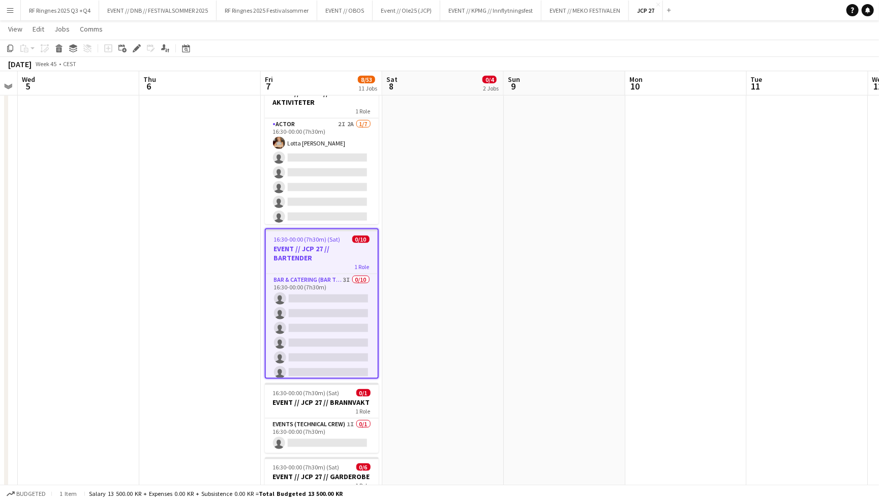
click at [707, 31] on app-page-menu "View Day view expanded Day view collapsed Month view Date picker Jump to [DATE]…" at bounding box center [439, 29] width 879 height 19
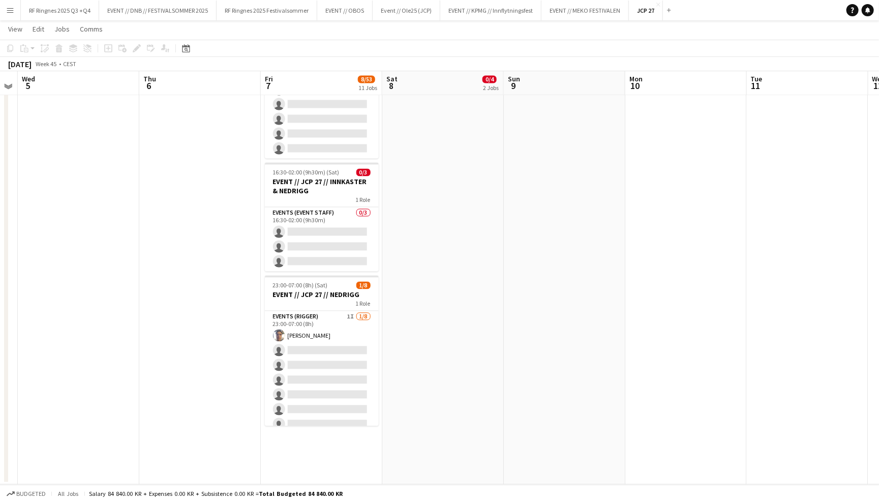
scroll to position [1042, 0]
